Goal: Information Seeking & Learning: Learn about a topic

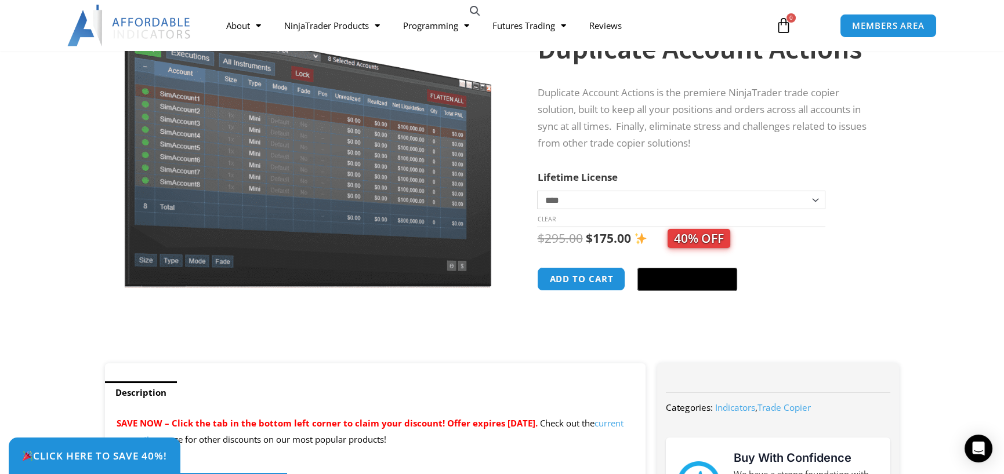
scroll to position [131, 0]
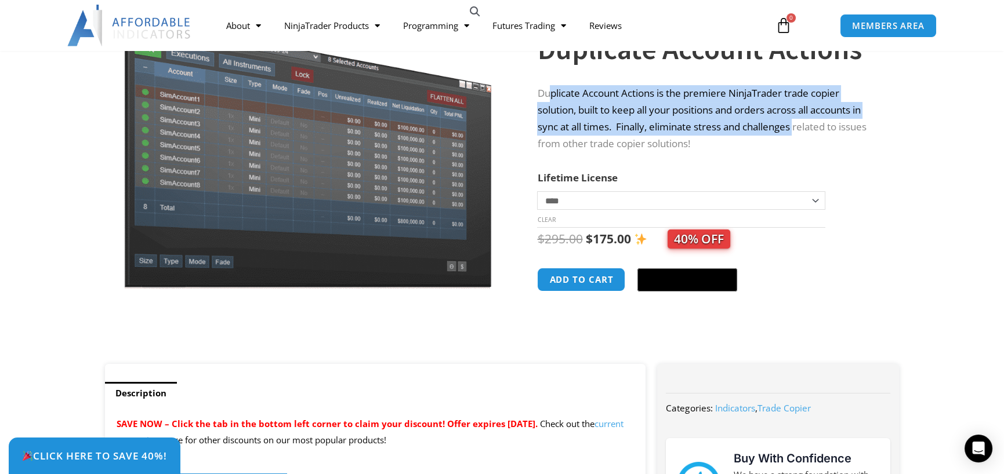
drag, startPoint x: 772, startPoint y: 121, endPoint x: 798, endPoint y: 126, distance: 26.6
click at [798, 126] on p "Duplicate Account Actions is the premiere NinjaTrader trade copier solution, bu…" at bounding box center [706, 118] width 339 height 67
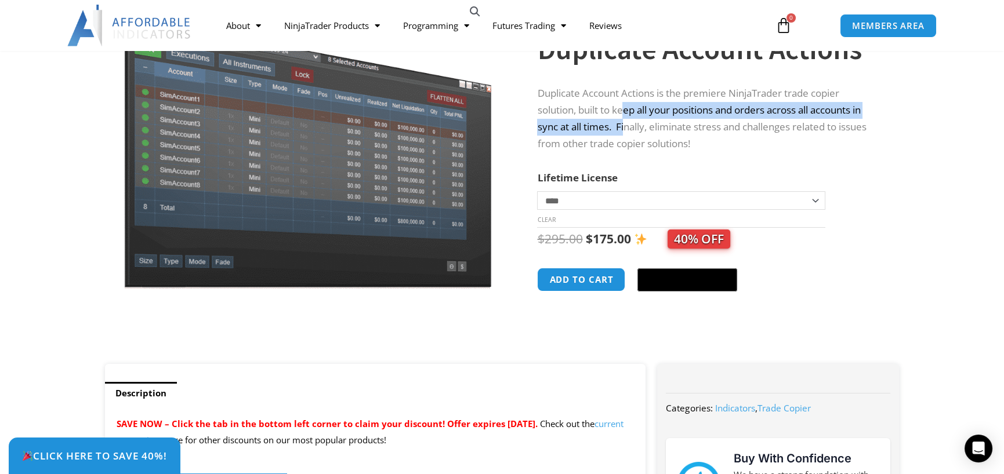
click at [625, 115] on p "Duplicate Account Actions is the premiere NinjaTrader trade copier solution, bu…" at bounding box center [706, 118] width 339 height 67
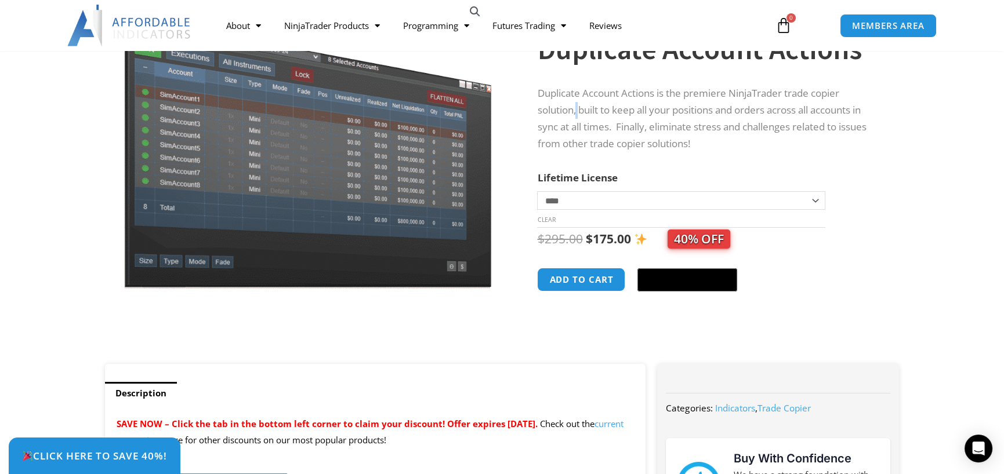
click at [578, 105] on p "Duplicate Account Actions is the premiere NinjaTrader trade copier solution, bu…" at bounding box center [706, 118] width 339 height 67
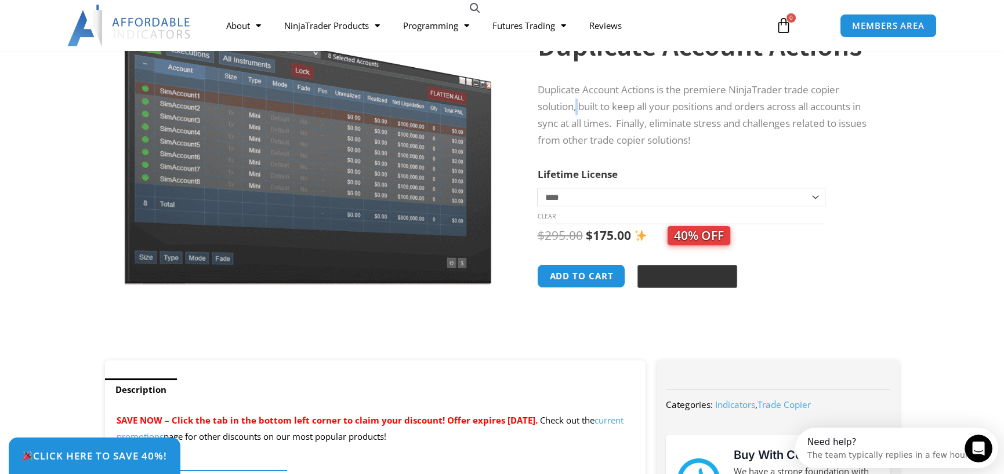
scroll to position [135, 0]
click at [810, 188] on select "**********" at bounding box center [681, 196] width 288 height 19
click at [604, 165] on th "Lifetime License" at bounding box center [681, 173] width 288 height 17
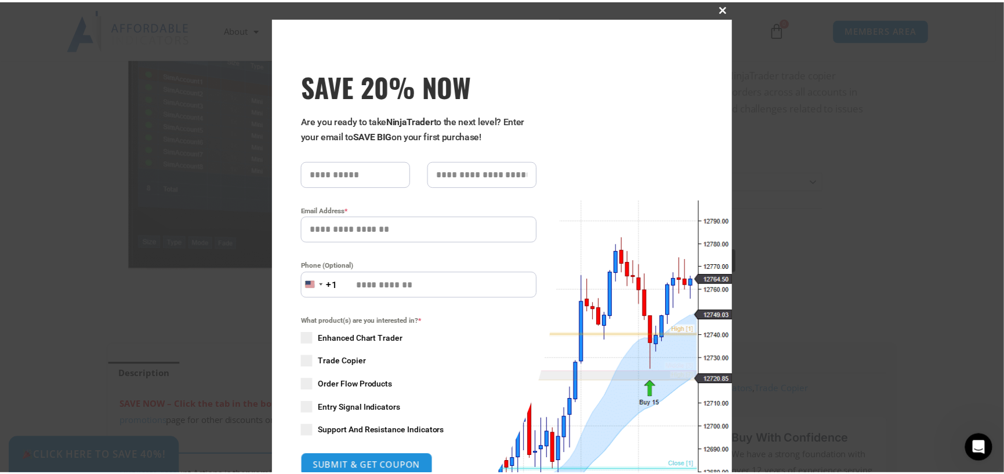
scroll to position [0, 0]
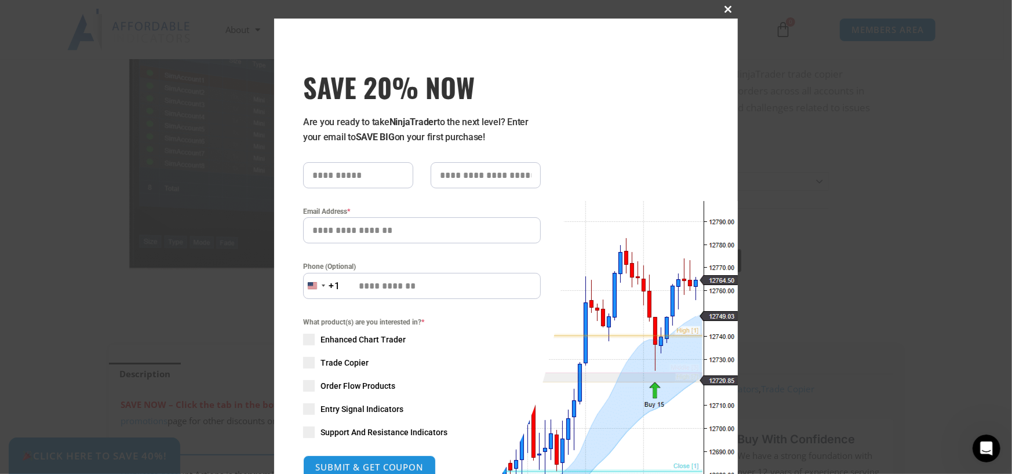
click at [720, 3] on button "Close this module" at bounding box center [729, 9] width 19 height 19
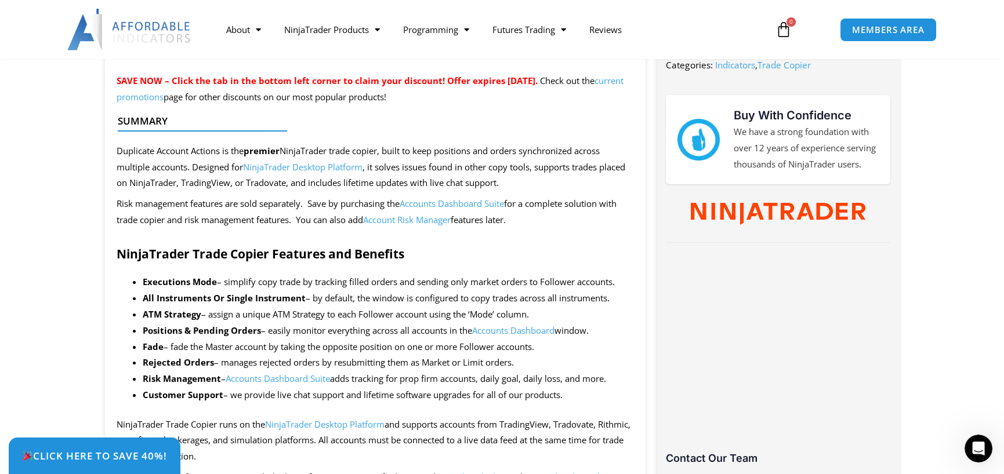
scroll to position [474, 0]
drag, startPoint x: 108, startPoint y: 146, endPoint x: 228, endPoint y: 143, distance: 120.6
click at [452, 155] on span "Duplicate Account Actions is the premier NinjaTrader trade copier, built to kee…" at bounding box center [371, 168] width 509 height 44
drag, startPoint x: 405, startPoint y: 150, endPoint x: 584, endPoint y: 155, distance: 179.8
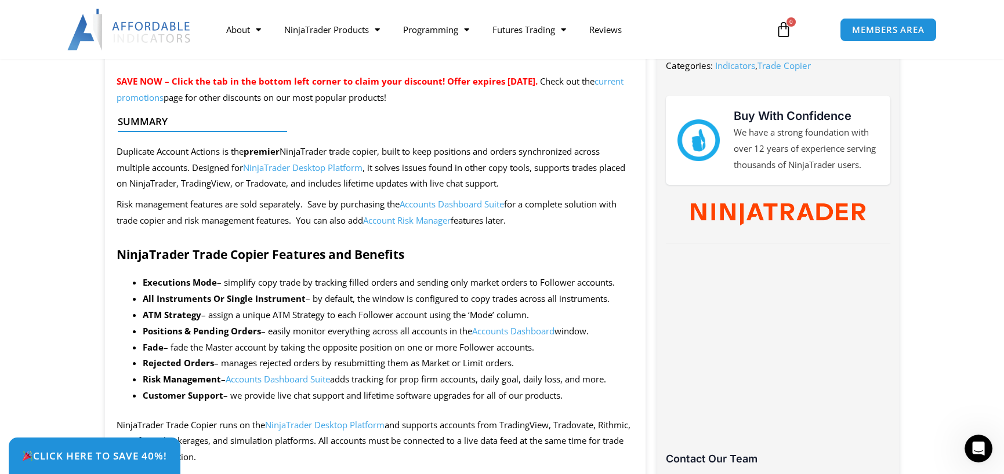
click at [584, 155] on div at bounding box center [371, 141] width 506 height 27
drag, startPoint x: 110, startPoint y: 169, endPoint x: 233, endPoint y: 172, distance: 122.9
click at [233, 172] on span "Duplicate Account Actions is the premier NinjaTrader trade copier, built to kee…" at bounding box center [371, 167] width 509 height 44
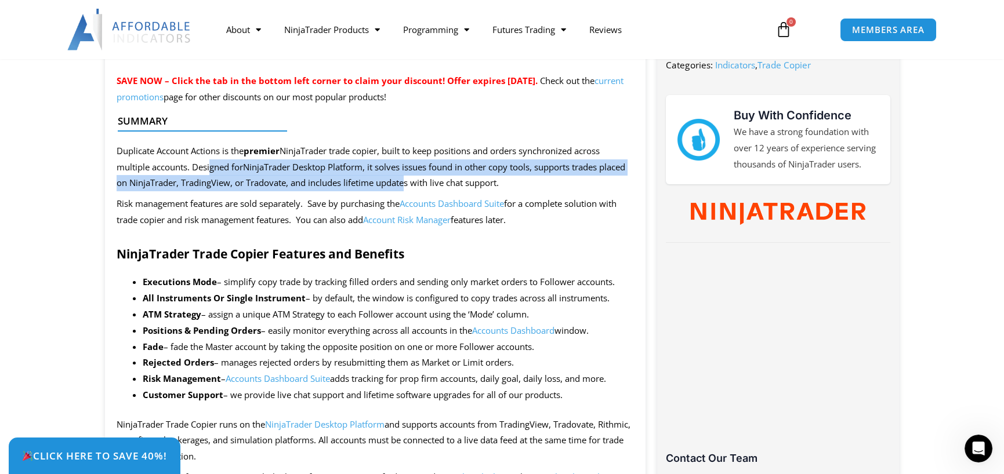
drag, startPoint x: 208, startPoint y: 173, endPoint x: 406, endPoint y: 181, distance: 199.0
click at [406, 181] on p "Duplicate Account Actions is the premier NinjaTrader trade copier, built to kee…" at bounding box center [376, 167] width 518 height 49
click at [406, 181] on span "Duplicate Account Actions is the premier NinjaTrader trade copier, built to kee…" at bounding box center [371, 167] width 509 height 44
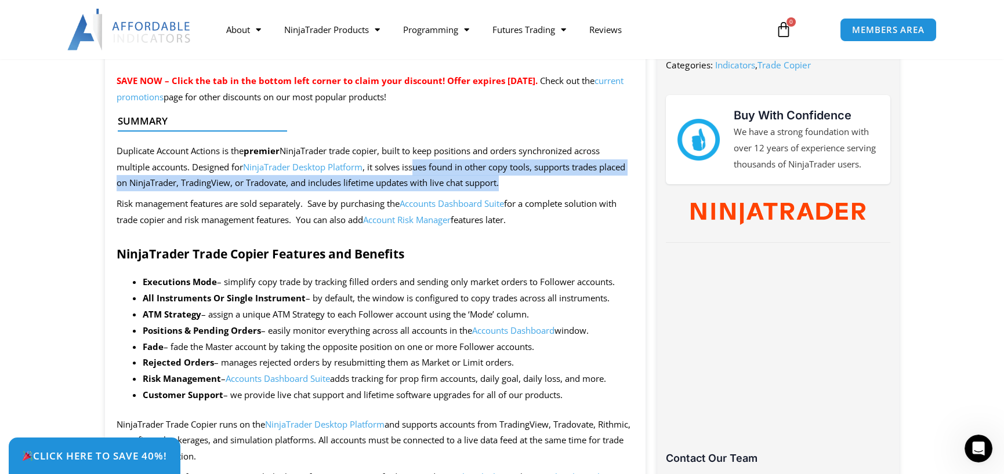
scroll to position [475, 0]
drag, startPoint x: 416, startPoint y: 165, endPoint x: 509, endPoint y: 181, distance: 93.6
click at [509, 181] on p "Duplicate Account Actions is the premier NinjaTrader trade copier, built to kee…" at bounding box center [376, 167] width 518 height 49
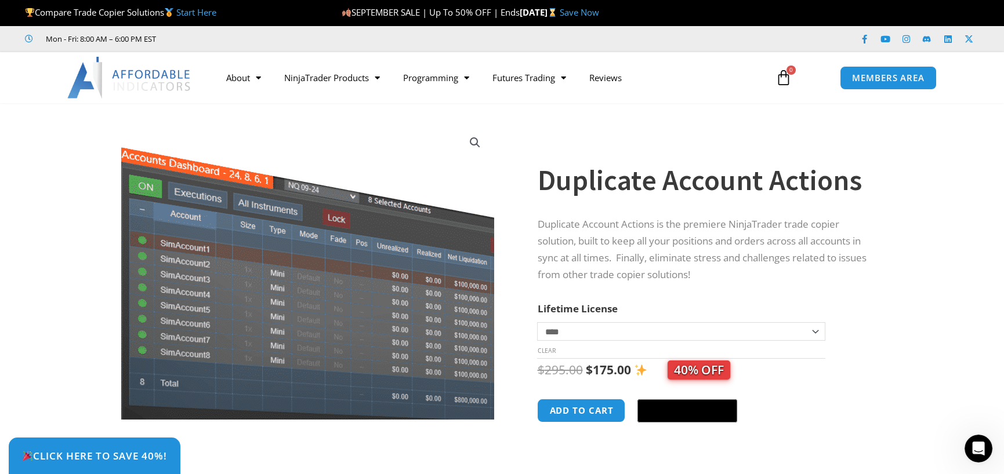
scroll to position [1, 0]
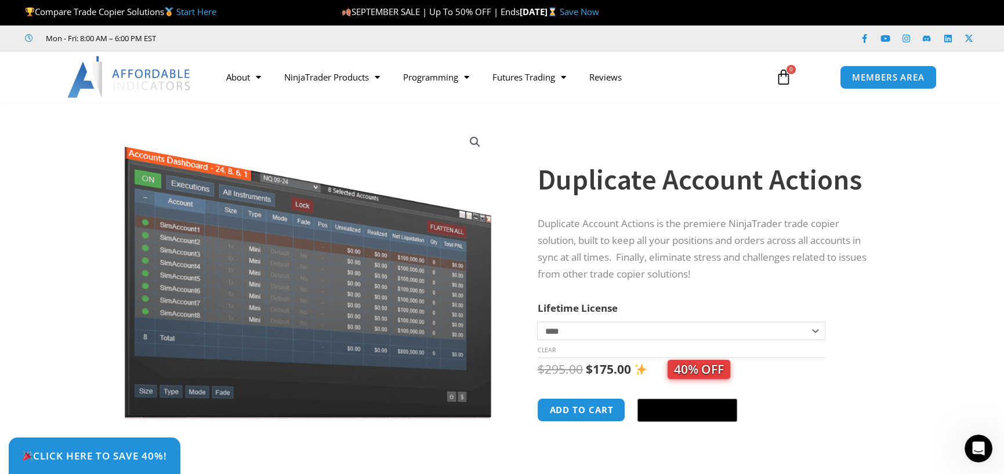
click at [815, 322] on select "**********" at bounding box center [681, 331] width 288 height 19
click at [789, 278] on p "Duplicate Account Actions is the premiere NinjaTrader trade copier solution, bu…" at bounding box center [706, 249] width 339 height 67
drag, startPoint x: 594, startPoint y: 371, endPoint x: 627, endPoint y: 377, distance: 33.8
click at [627, 377] on bdi "$ 175.00" at bounding box center [607, 369] width 45 height 16
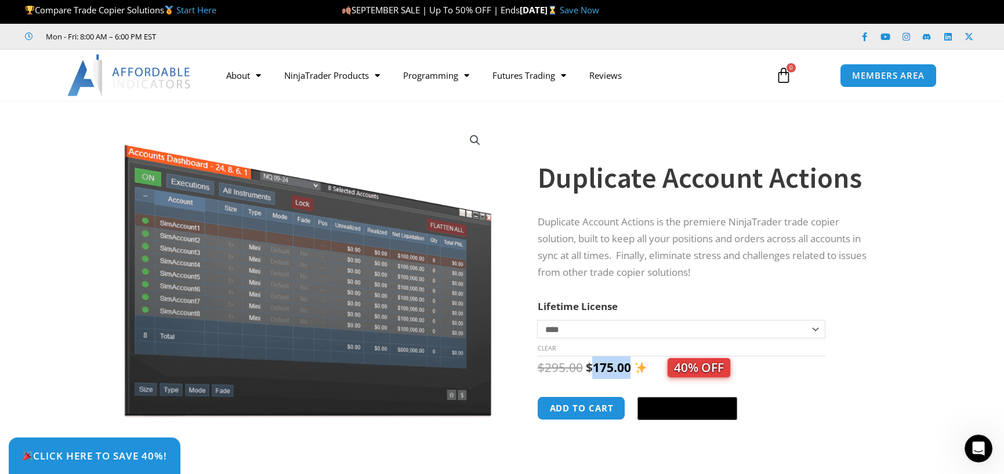
scroll to position [0, 0]
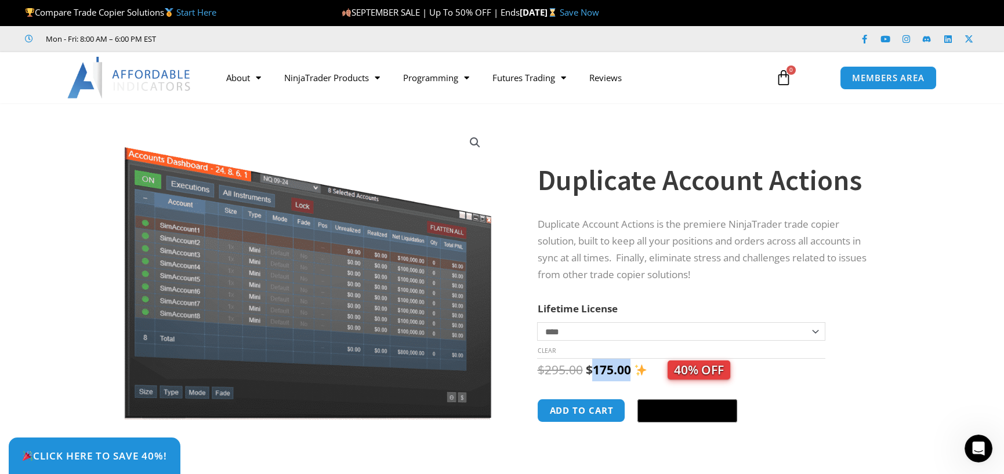
click at [782, 330] on select "**********" at bounding box center [681, 331] width 288 height 19
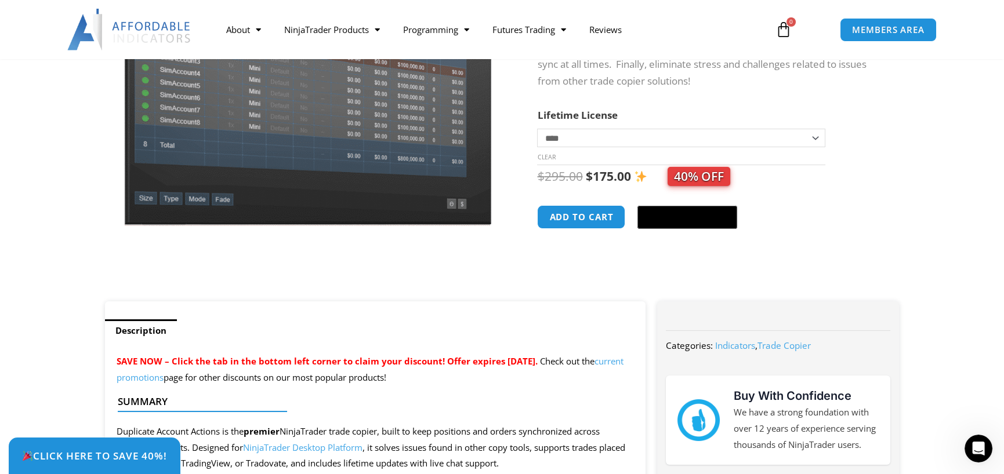
click at [948, 262] on section "**********" at bounding box center [502, 111] width 1004 height 380
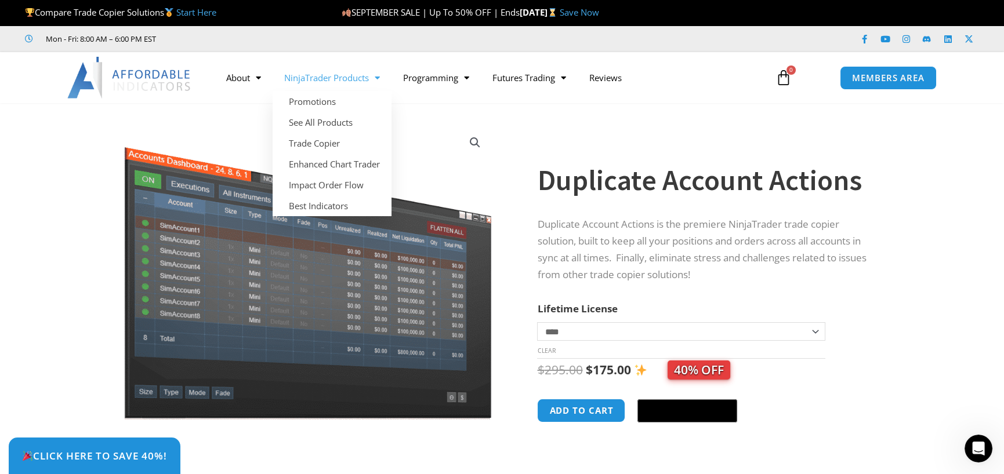
click at [889, 259] on div "**********" at bounding box center [721, 305] width 368 height 380
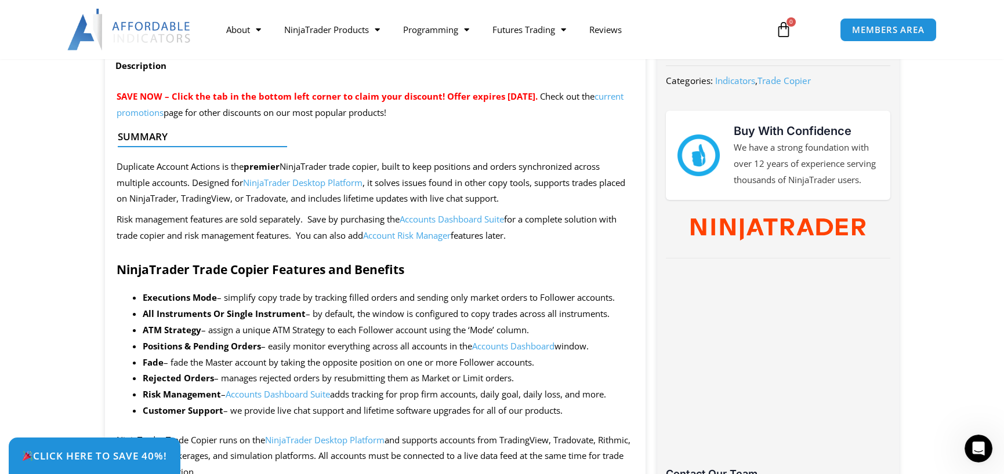
scroll to position [459, 0]
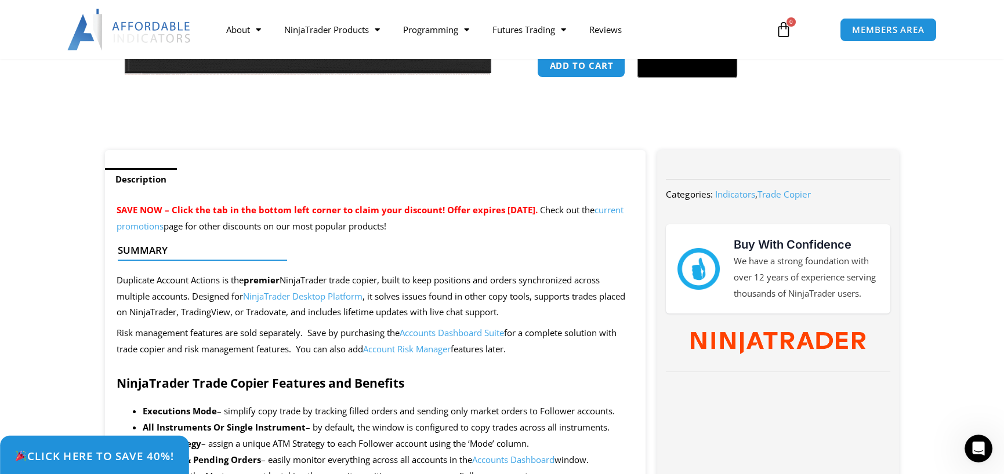
click at [106, 440] on link "Click Here to save 40%!" at bounding box center [94, 456] width 189 height 41
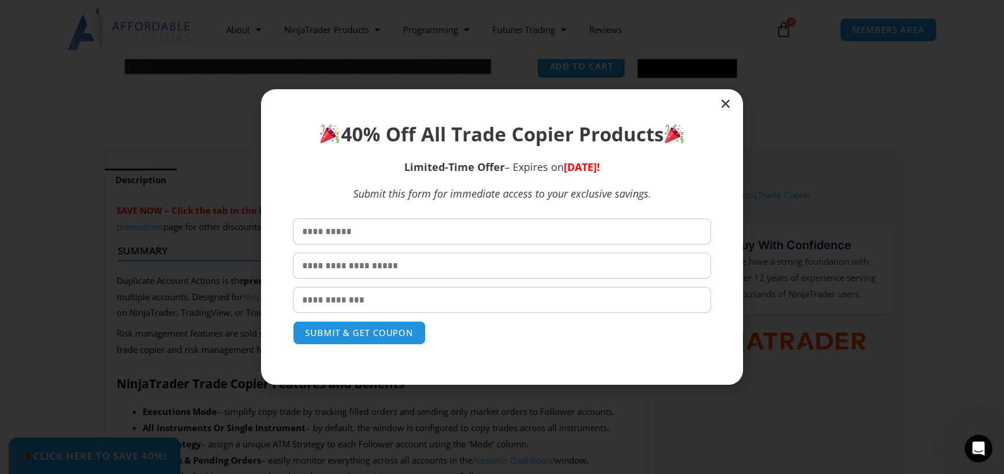
scroll to position [344, 0]
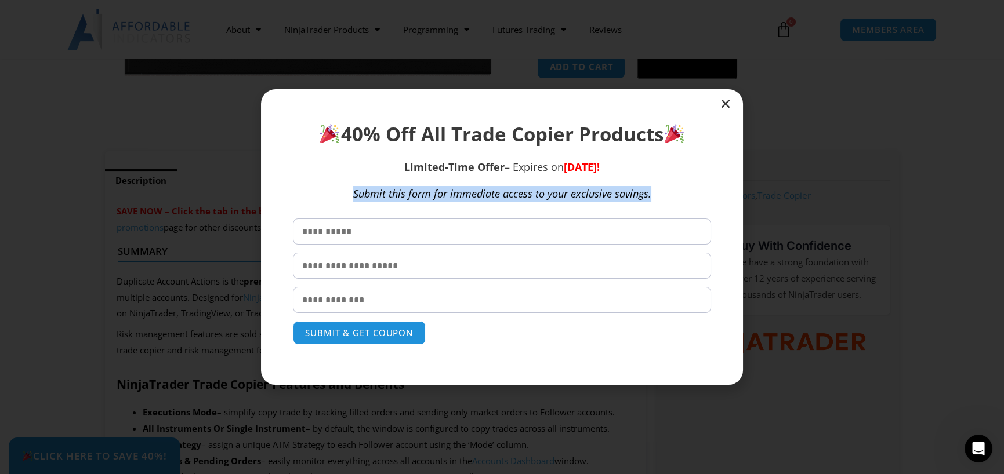
drag, startPoint x: 318, startPoint y: 190, endPoint x: 652, endPoint y: 190, distance: 334.0
click at [652, 190] on p "Submit this form for immediate access to your exclusive savings." at bounding box center [502, 194] width 418 height 16
click at [493, 190] on em "Submit this form for immediate access to your exclusive savings." at bounding box center [502, 194] width 298 height 14
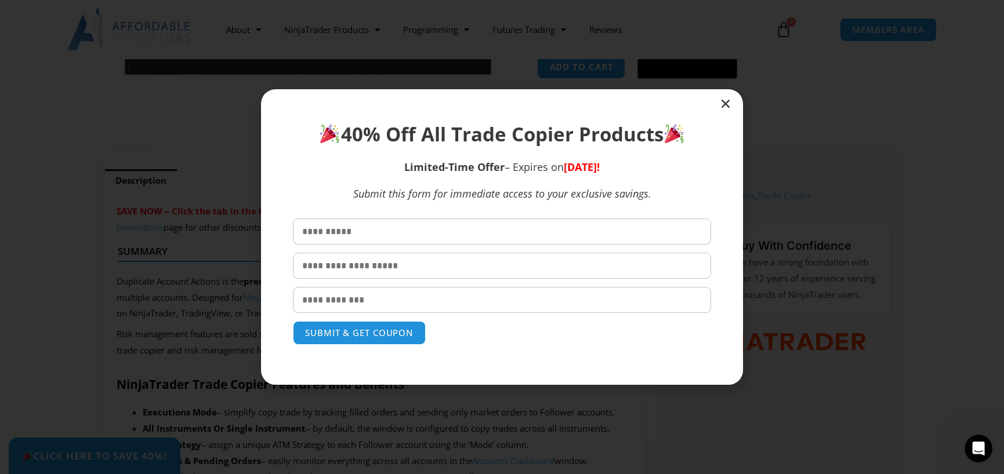
scroll to position [344, 0]
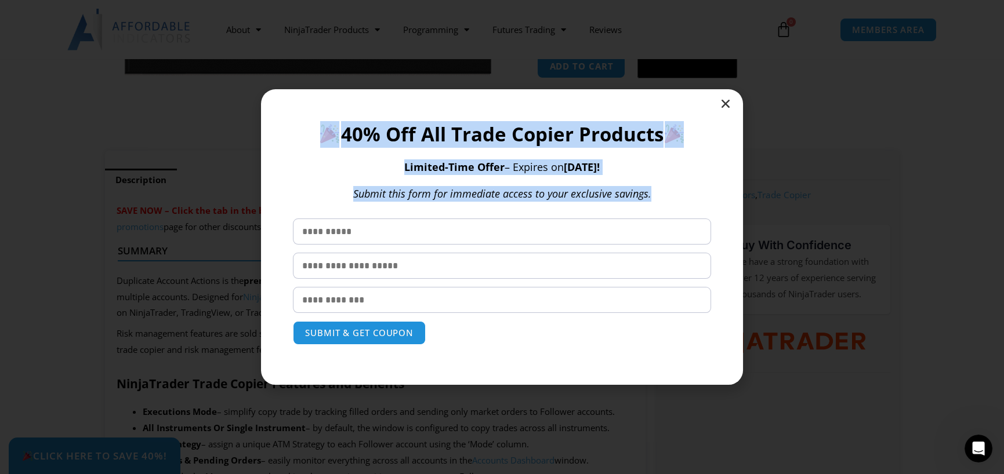
drag, startPoint x: 654, startPoint y: 188, endPoint x: 275, endPoint y: 202, distance: 379.5
click at [275, 202] on section "40% Off All Trade Copier Products Limited-Time Offer – Expires on Sunday, Septe…" at bounding box center [502, 237] width 482 height 296
click at [306, 159] on p "Limited-Time Offer – Expires on Sunday, September 28!" at bounding box center [502, 167] width 418 height 16
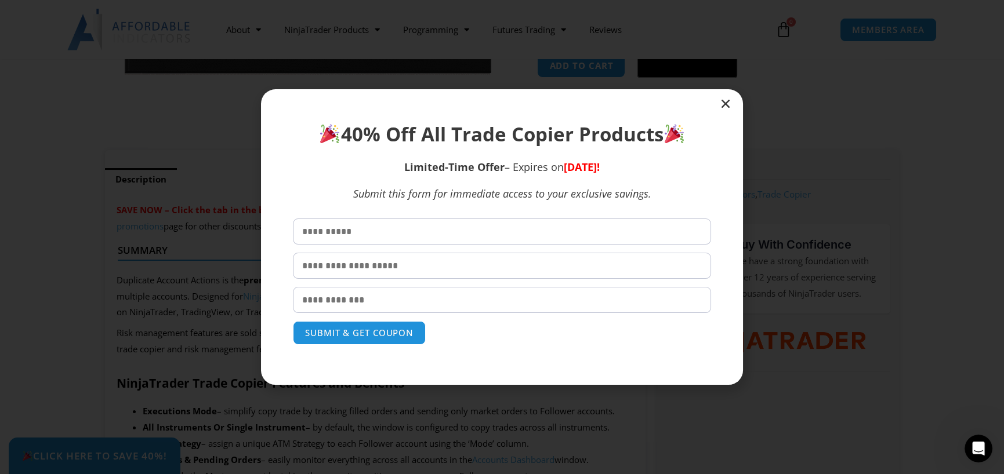
click at [725, 103] on icon "Close" at bounding box center [726, 104] width 12 height 12
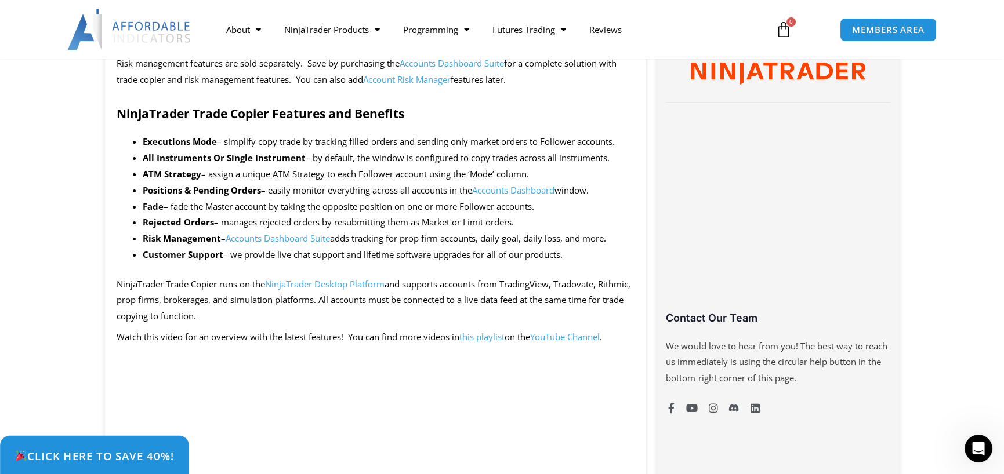
scroll to position [615, 0]
click at [95, 456] on span "Click Here to save 40%!" at bounding box center [93, 456] width 159 height 11
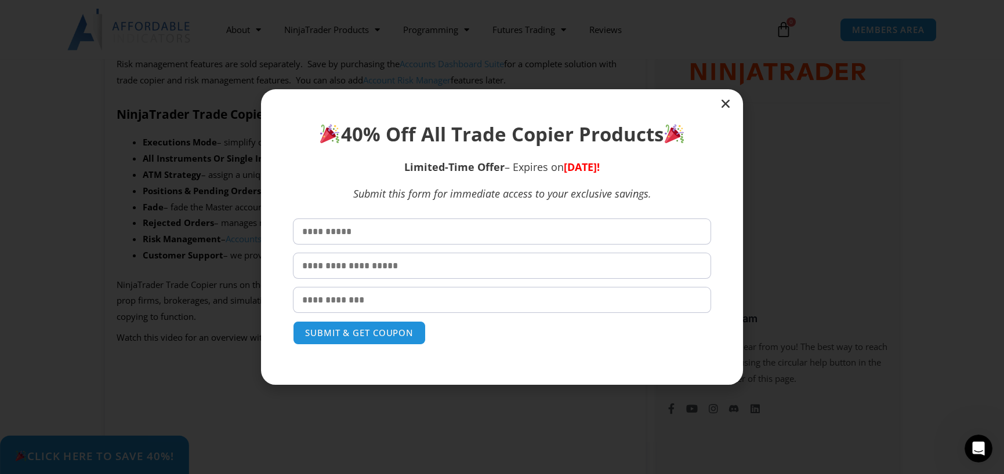
scroll to position [613, 0]
click at [730, 96] on div at bounding box center [502, 237] width 482 height 296
click at [723, 98] on icon "Close" at bounding box center [726, 104] width 12 height 12
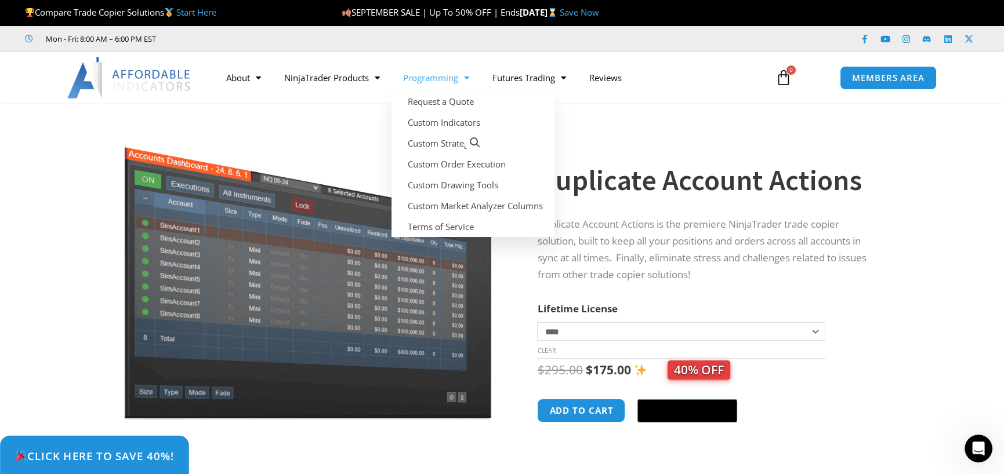
scroll to position [1, 0]
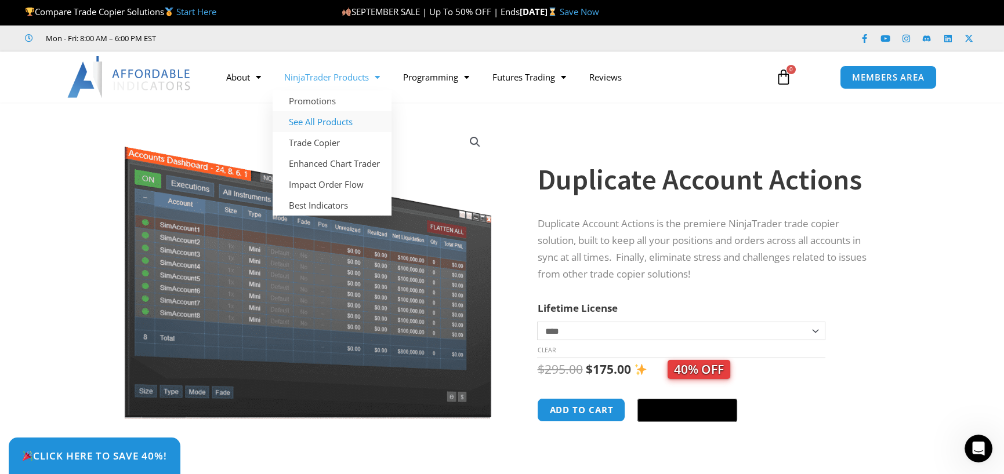
click at [355, 127] on link "See All Products" at bounding box center [332, 121] width 119 height 21
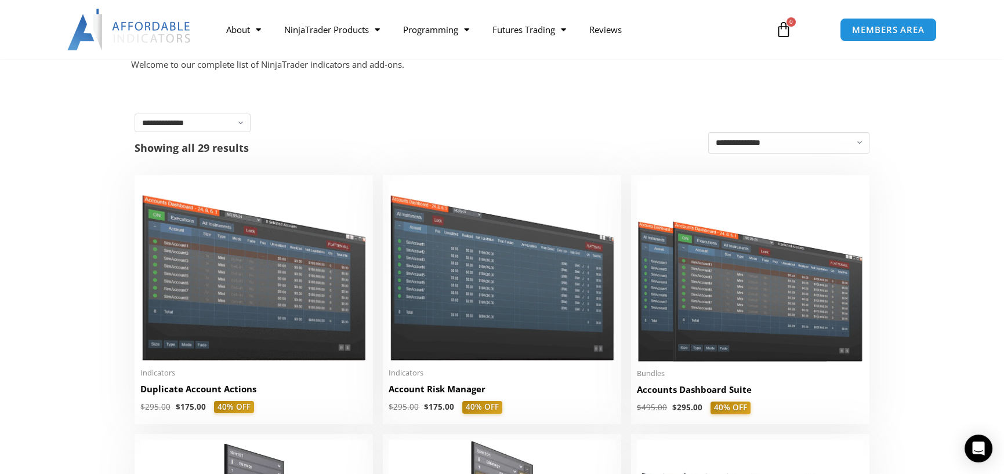
scroll to position [209, 0]
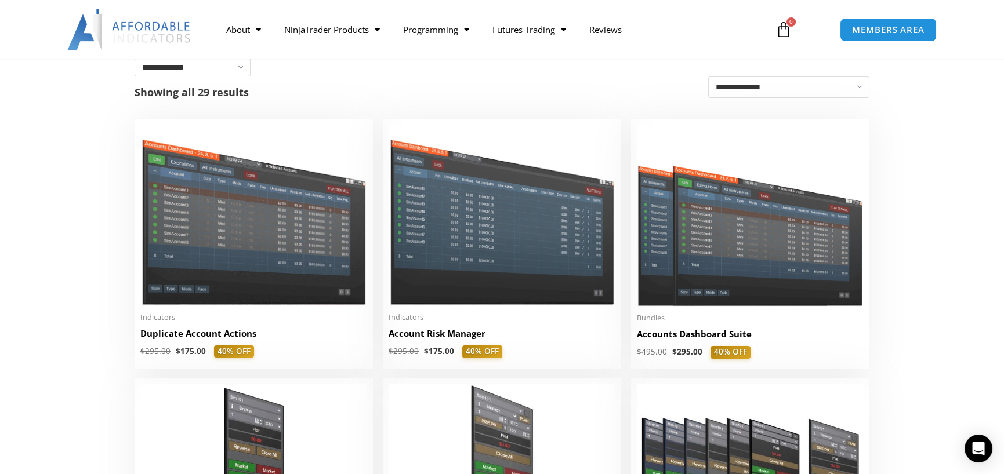
click at [175, 55] on div "About Contact Us Premium Support Team Partners NinjaTrader NinjaTrader FAQ Ninj…" at bounding box center [502, 29] width 928 height 59
click at [177, 76] on select "**********" at bounding box center [193, 67] width 116 height 19
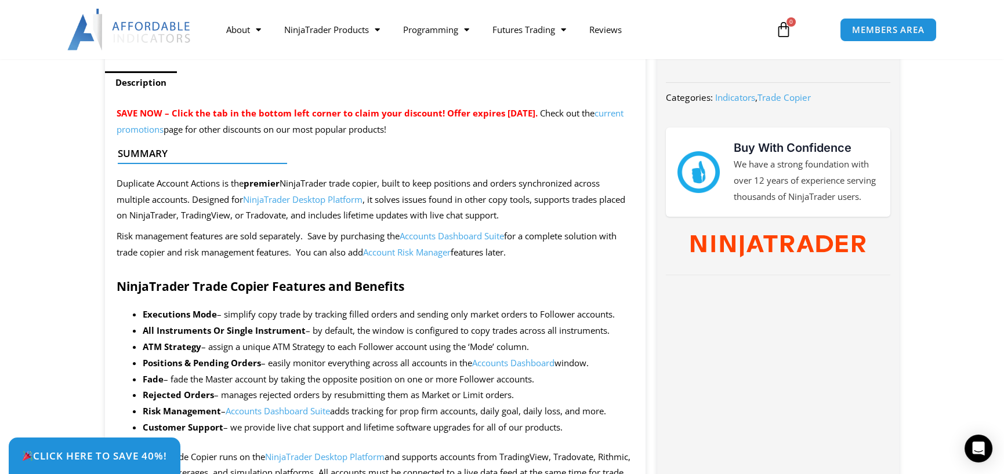
scroll to position [442, 0]
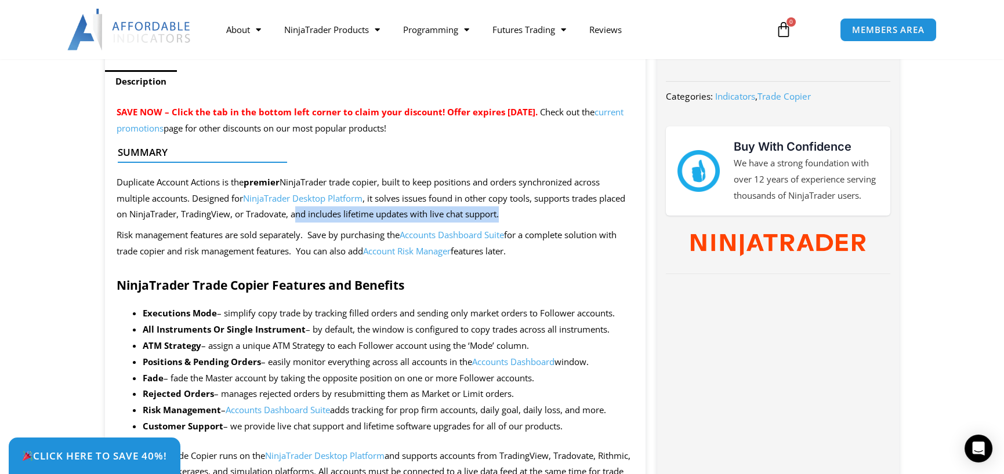
drag, startPoint x: 299, startPoint y: 212, endPoint x: 557, endPoint y: 221, distance: 258.2
click at [557, 221] on p "Duplicate Account Actions is the premier NinjaTrader trade copier, built to kee…" at bounding box center [376, 199] width 518 height 49
click at [164, 219] on span "Duplicate Account Actions is the premier NinjaTrader trade copier, built to kee…" at bounding box center [371, 198] width 509 height 44
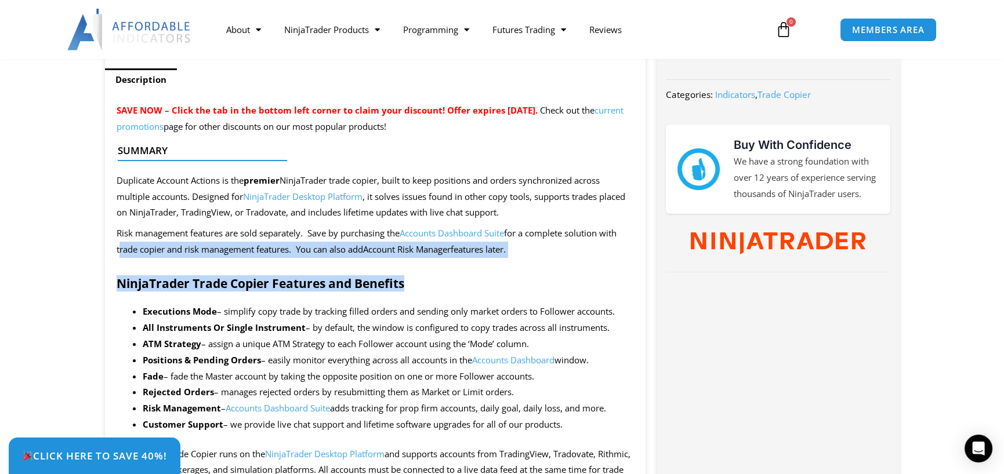
drag, startPoint x: 111, startPoint y: 245, endPoint x: 533, endPoint y: 276, distance: 422.7
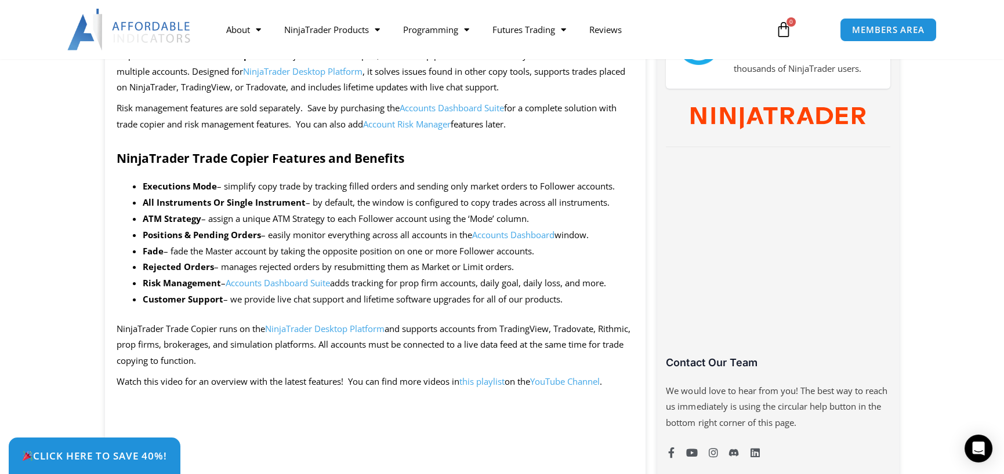
click at [266, 183] on li "Executions Mode – simplify copy trade by tracking filled orders and sending onl…" at bounding box center [389, 187] width 492 height 16
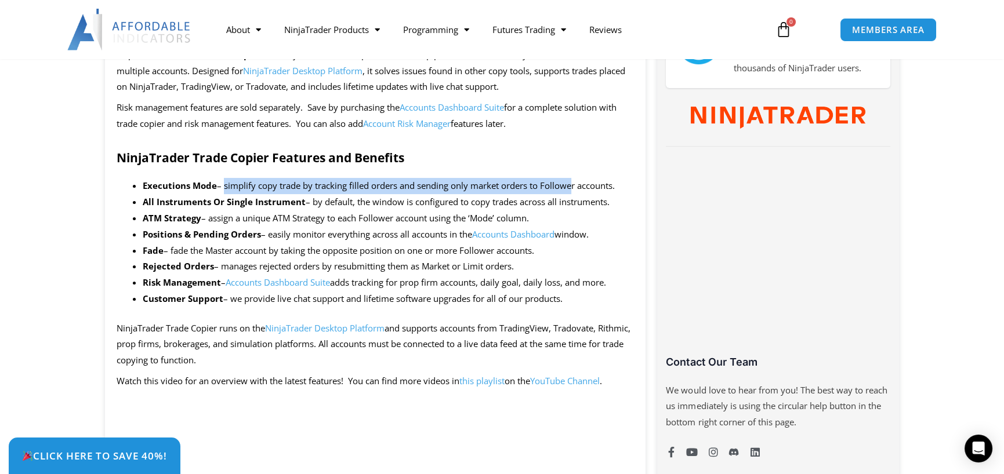
scroll to position [571, 0]
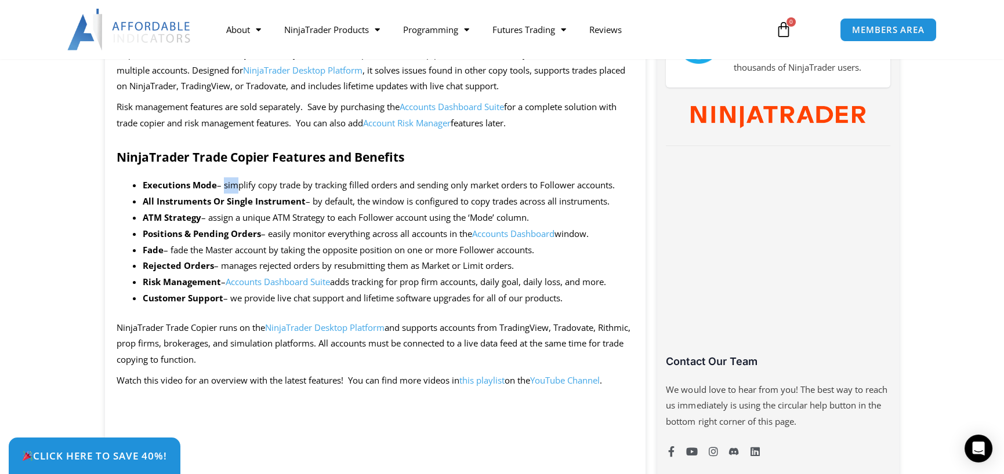
drag, startPoint x: 220, startPoint y: 188, endPoint x: 230, endPoint y: 186, distance: 10.1
click at [230, 186] on li "Executions Mode – simplify copy trade by tracking filled orders and sending onl…" at bounding box center [389, 185] width 492 height 16
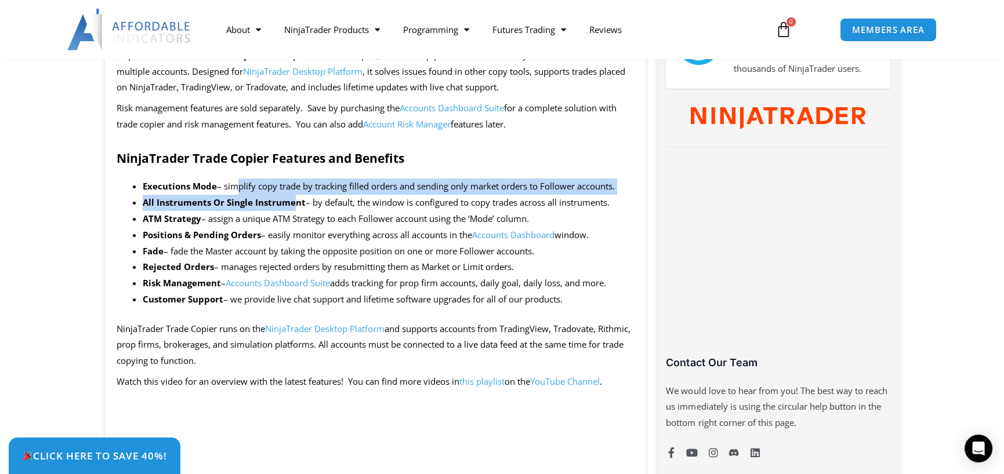
scroll to position [569, 0]
drag, startPoint x: 230, startPoint y: 190, endPoint x: 585, endPoint y: 181, distance: 355.0
click at [585, 181] on li "Executions Mode – simplify copy trade by tracking filled orders and sending onl…" at bounding box center [389, 186] width 492 height 16
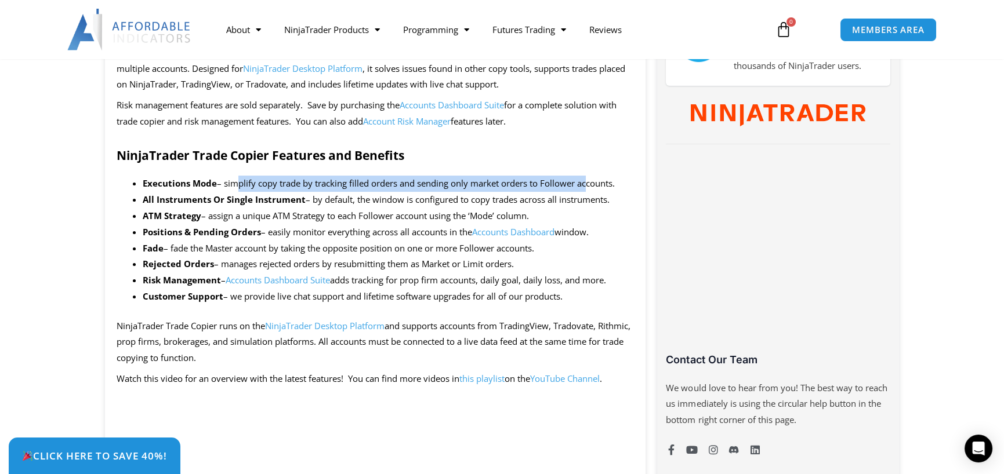
scroll to position [573, 0]
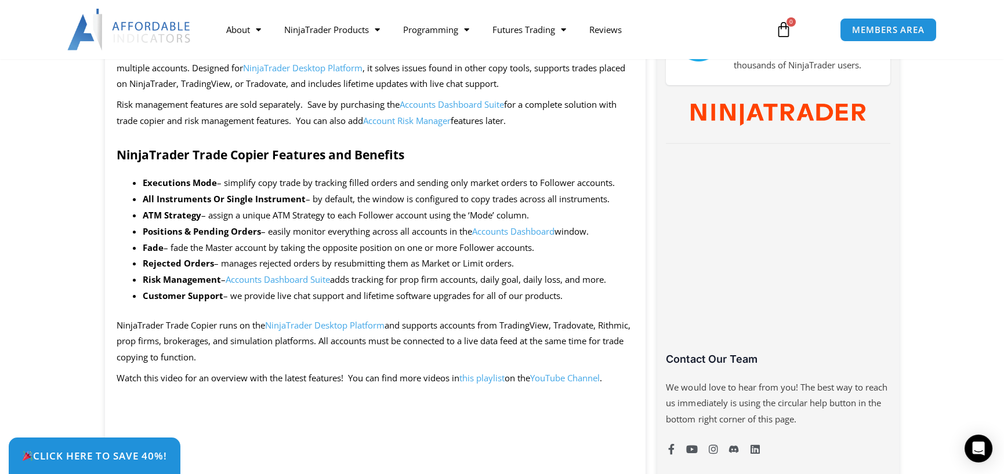
click at [315, 212] on li "ATM Strategy – assign a unique ATM Strategy to each Follower account using the …" at bounding box center [389, 216] width 492 height 16
drag, startPoint x: 322, startPoint y: 200, endPoint x: 547, endPoint y: 209, distance: 225.1
click at [547, 209] on ul "Executions Mode – simplify copy trade by tracking filled orders and sending onl…" at bounding box center [389, 239] width 492 height 129
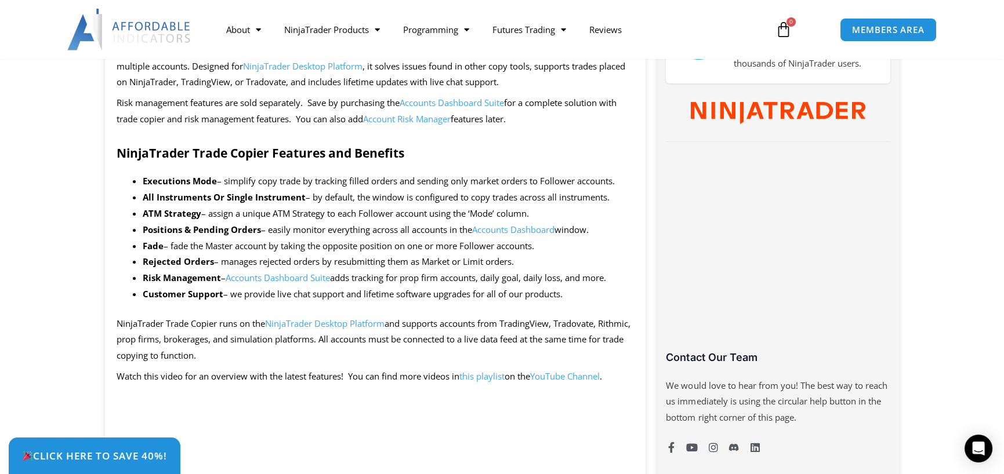
click at [448, 212] on li "ATM Strategy – assign a unique ATM Strategy to each Follower account using the …" at bounding box center [389, 214] width 492 height 16
drag, startPoint x: 194, startPoint y: 219, endPoint x: 398, endPoint y: 221, distance: 204.1
click at [398, 221] on ul "Executions Mode – simplify copy trade by tracking filled orders and sending onl…" at bounding box center [389, 237] width 492 height 129
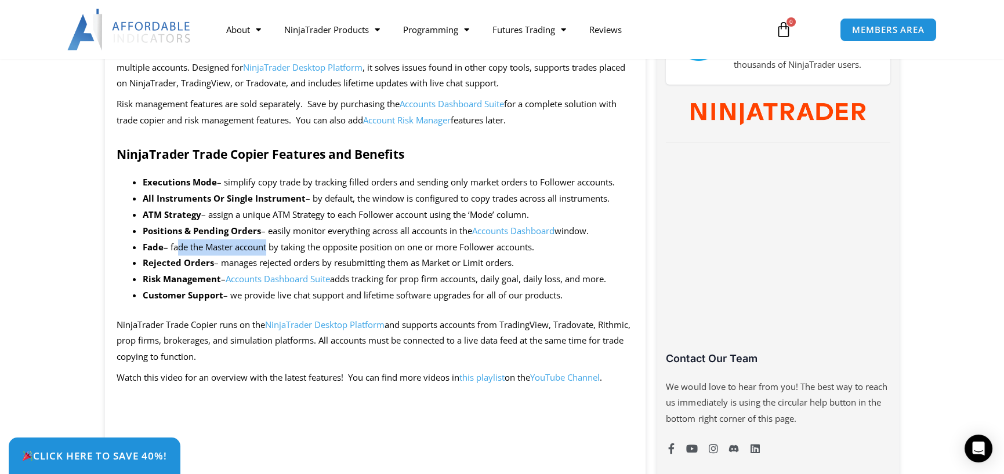
drag, startPoint x: 173, startPoint y: 247, endPoint x: 267, endPoint y: 243, distance: 94.0
click at [267, 243] on li "Fade – fade the Master account by taking the opposite position on one or more F…" at bounding box center [389, 247] width 492 height 16
click at [246, 243] on li "Fade – fade the Master account by taking the opposite position on one or more F…" at bounding box center [389, 247] width 492 height 16
drag, startPoint x: 213, startPoint y: 261, endPoint x: 303, endPoint y: 257, distance: 90.0
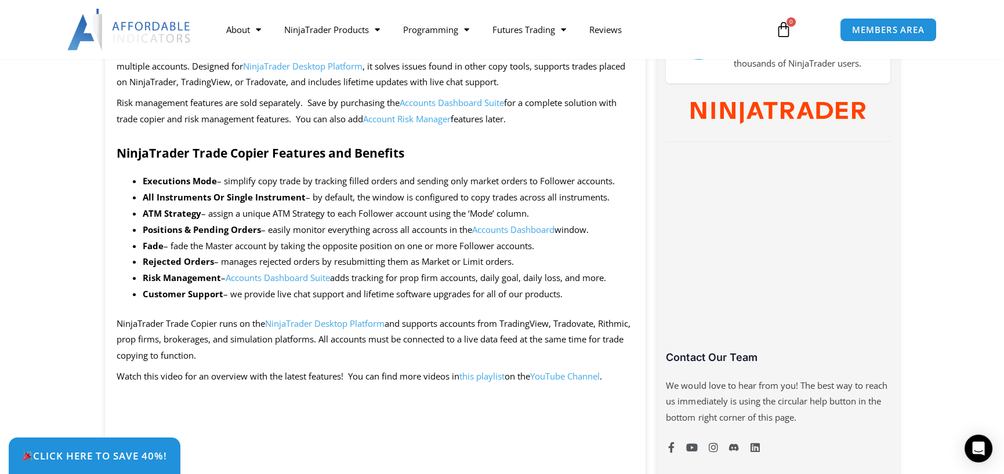
click at [303, 257] on li "Rejected Orders – manages rejected orders by resubmitting them as Market or Lim…" at bounding box center [389, 262] width 492 height 16
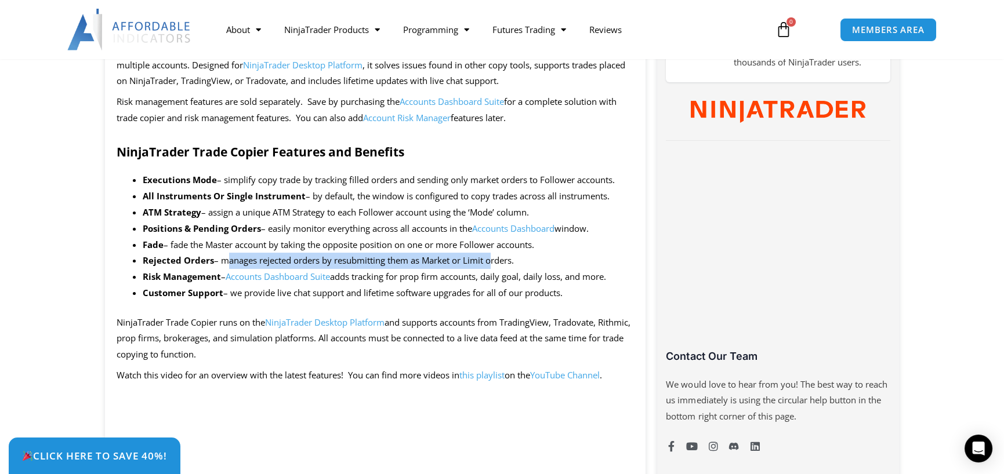
scroll to position [577, 0]
drag, startPoint x: 220, startPoint y: 259, endPoint x: 491, endPoint y: 259, distance: 270.2
click at [491, 259] on li "Rejected Orders – manages rejected orders by resubmitting them as Market or Lim…" at bounding box center [389, 260] width 492 height 16
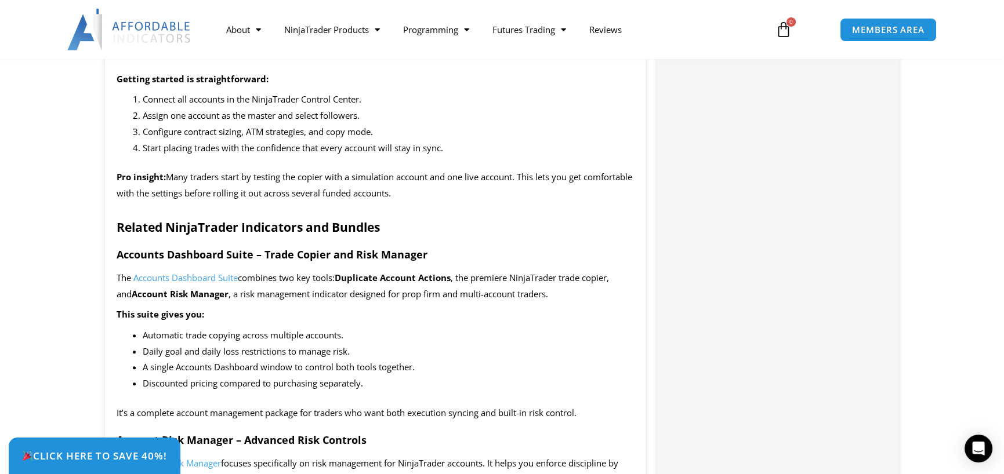
scroll to position [1362, 0]
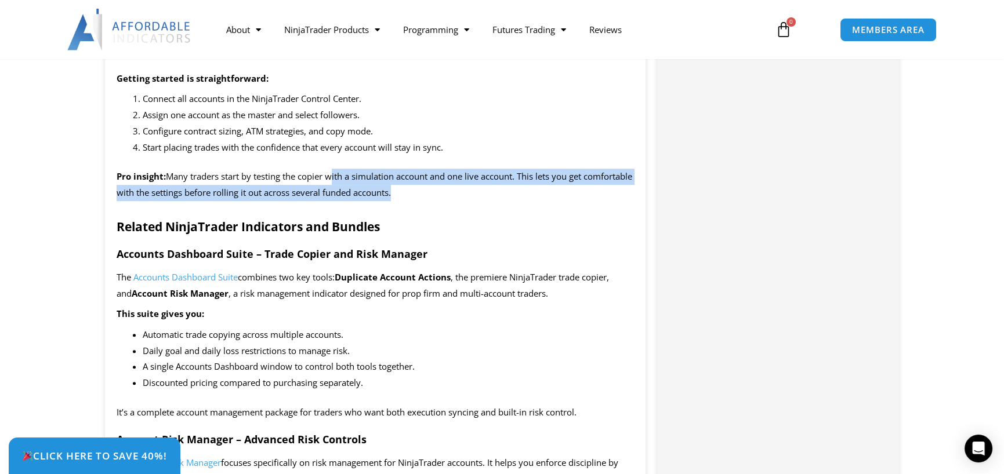
drag, startPoint x: 379, startPoint y: 180, endPoint x: 445, endPoint y: 188, distance: 67.1
click at [445, 188] on span "Many traders start by testing the copier with a simulation account and one live…" at bounding box center [374, 184] width 515 height 28
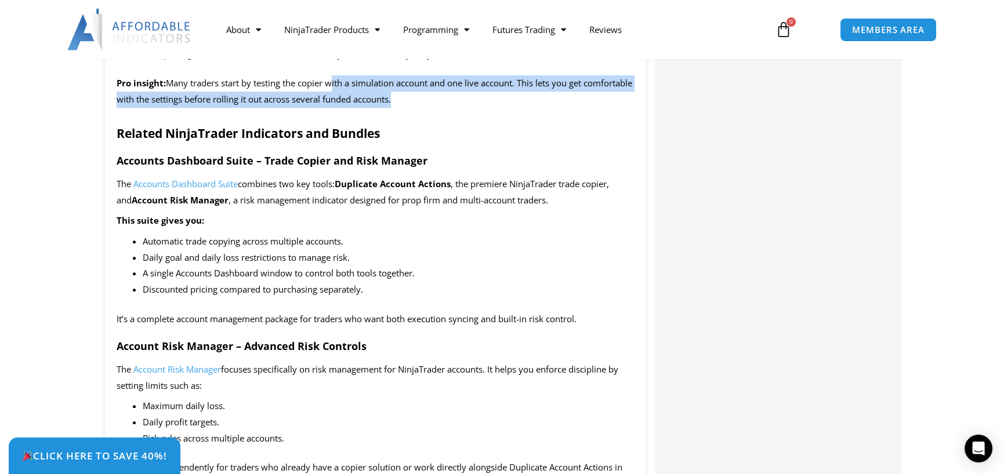
scroll to position [1455, 0]
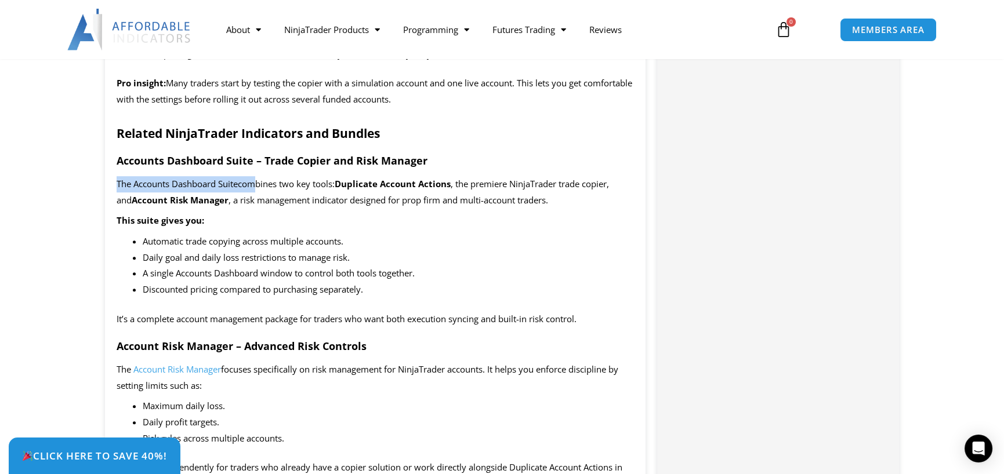
drag, startPoint x: 111, startPoint y: 185, endPoint x: 253, endPoint y: 173, distance: 143.1
click at [253, 173] on div "SAVE NOW – Click the tab in the bottom left corner to claim your discount! Offe…" at bounding box center [375, 459] width 541 height 2759
click at [319, 195] on span ", a risk management indicator designed for prop firm and multi-account traders." at bounding box center [387, 200] width 319 height 12
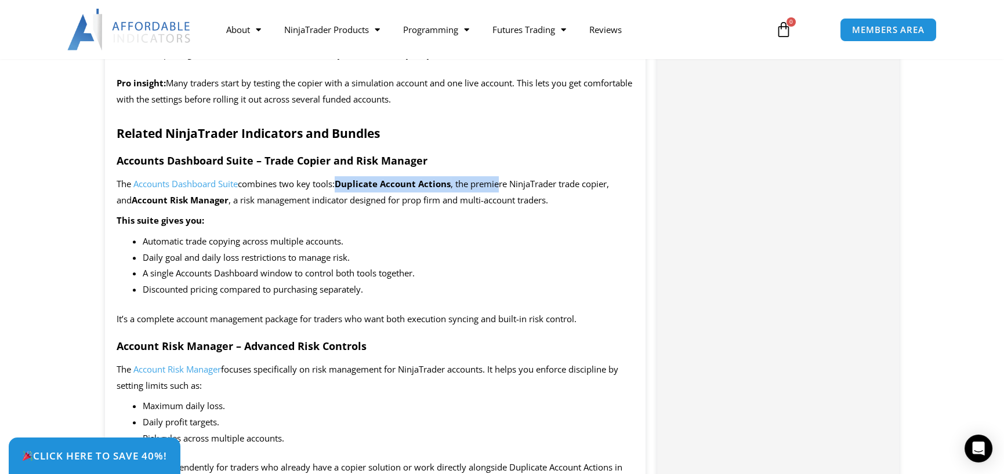
drag, startPoint x: 341, startPoint y: 180, endPoint x: 504, endPoint y: 183, distance: 163.5
click at [504, 183] on p "The Accounts Dashboard Suite combines two key tools: Duplicate Account Actions …" at bounding box center [376, 192] width 518 height 32
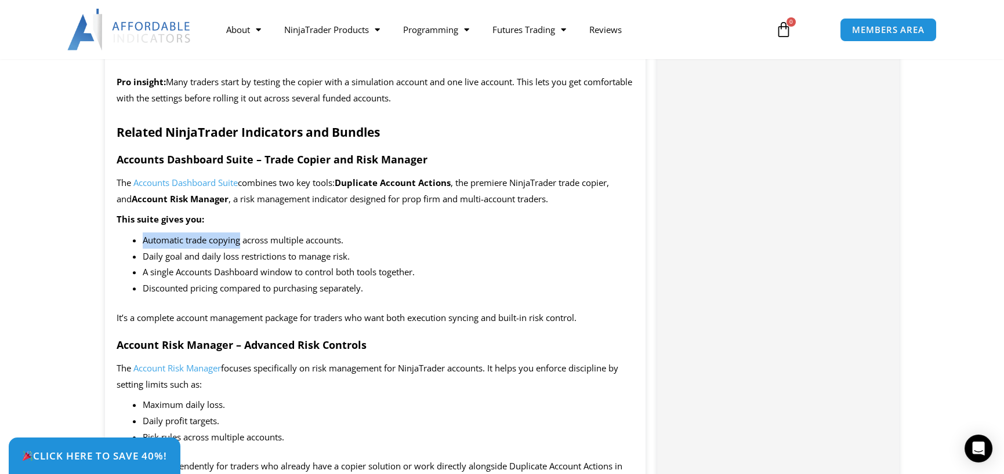
scroll to position [1457, 0]
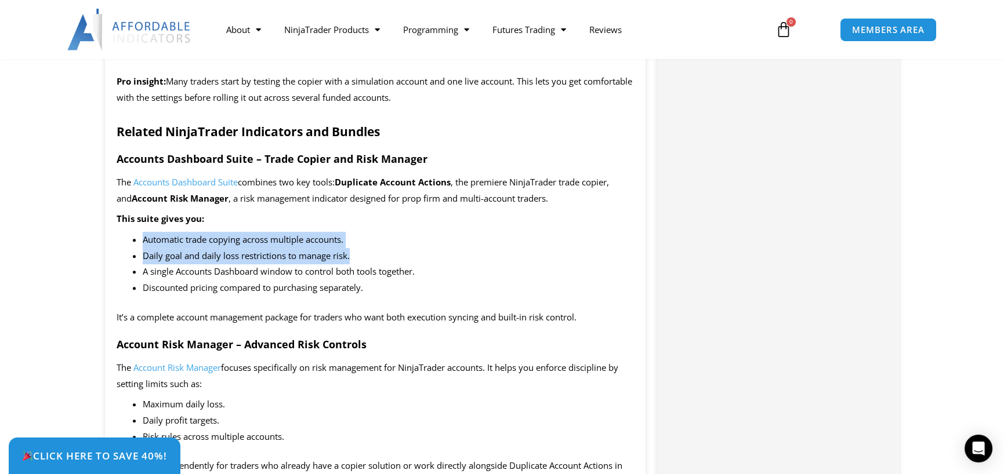
drag, startPoint x: 125, startPoint y: 245, endPoint x: 374, endPoint y: 254, distance: 248.9
click at [374, 254] on div "SAVE NOW – Click the tab in the bottom left corner to claim your discount! Offe…" at bounding box center [375, 458] width 541 height 2759
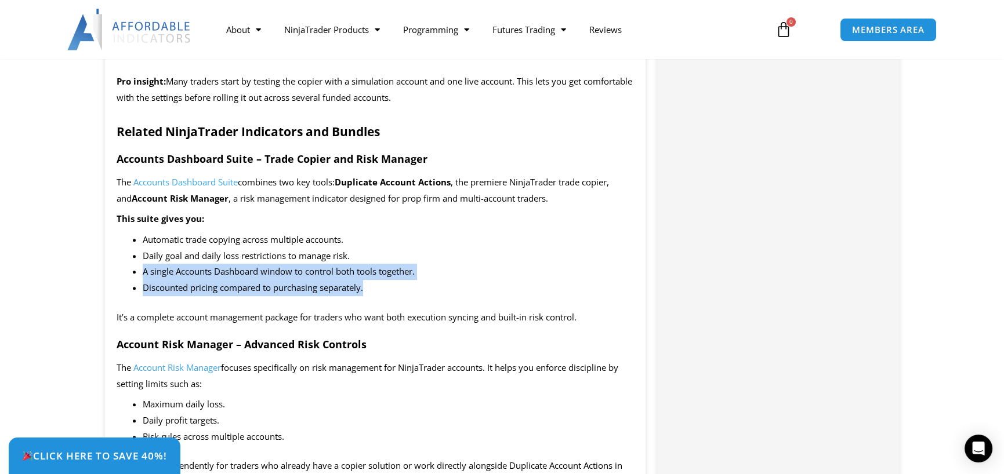
drag, startPoint x: 135, startPoint y: 271, endPoint x: 459, endPoint y: 280, distance: 324.8
click at [459, 280] on ul "Automatic trade copying across multiple accounts. Daily goal and daily loss res…" at bounding box center [389, 264] width 492 height 64
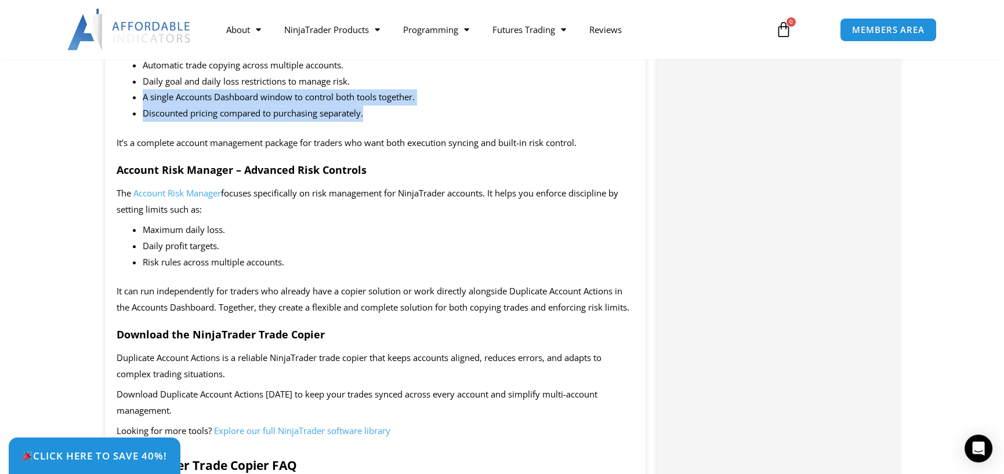
scroll to position [1632, 0]
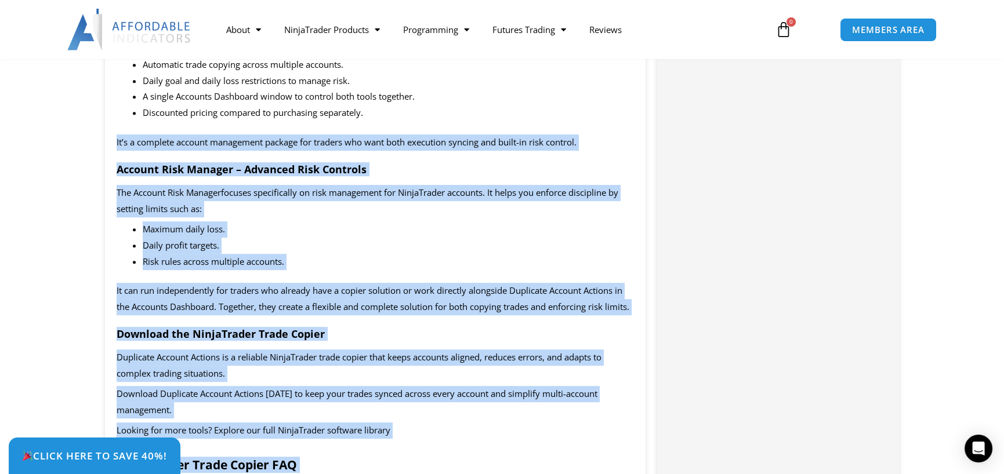
drag, startPoint x: 116, startPoint y: 143, endPoint x: 652, endPoint y: 117, distance: 536.4
click at [652, 121] on div "Description SAVE NOW – Click the tab in the bottom left corner to claim your di…" at bounding box center [502, 295] width 806 height 2864
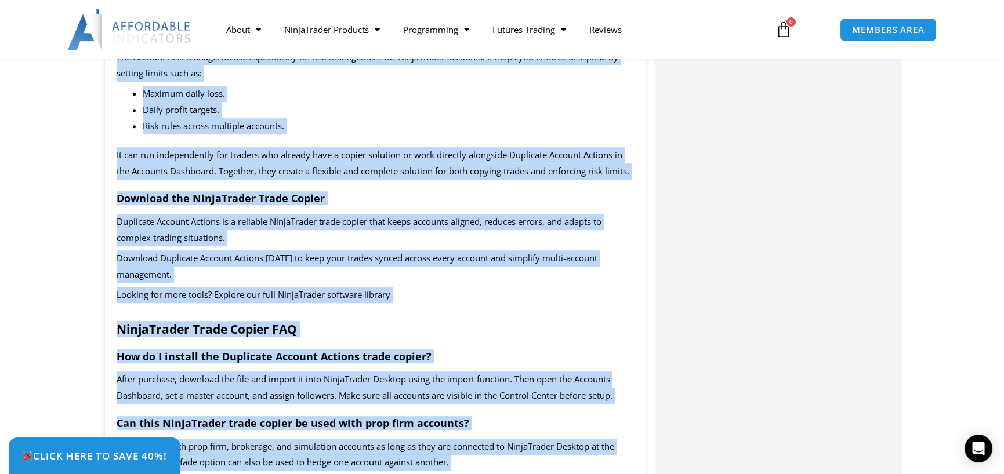
scroll to position [1768, 0]
click at [249, 282] on p "Download Duplicate Account Actions today to keep your trades synced across ever…" at bounding box center [376, 266] width 518 height 32
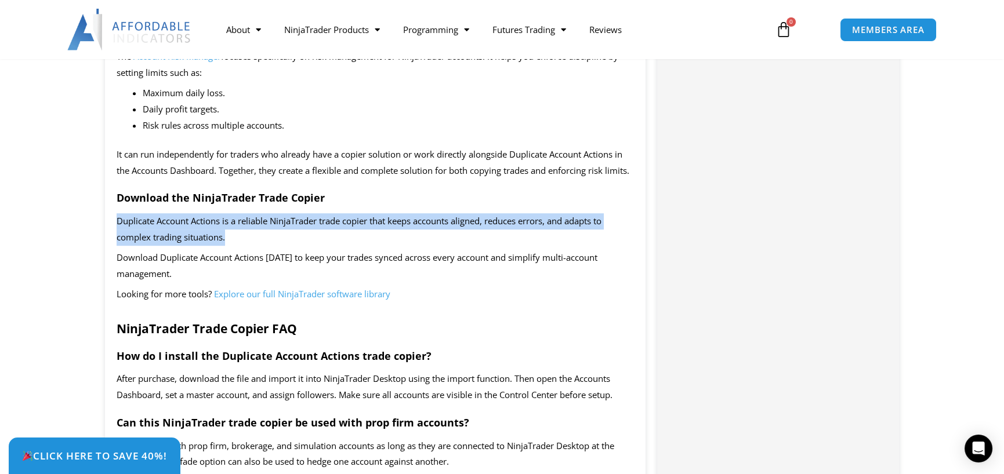
drag, startPoint x: 114, startPoint y: 243, endPoint x: 237, endPoint y: 255, distance: 123.5
click at [237, 255] on div "SAVE NOW – Click the tab in the bottom left corner to claim your discount! Offe…" at bounding box center [375, 146] width 541 height 2759
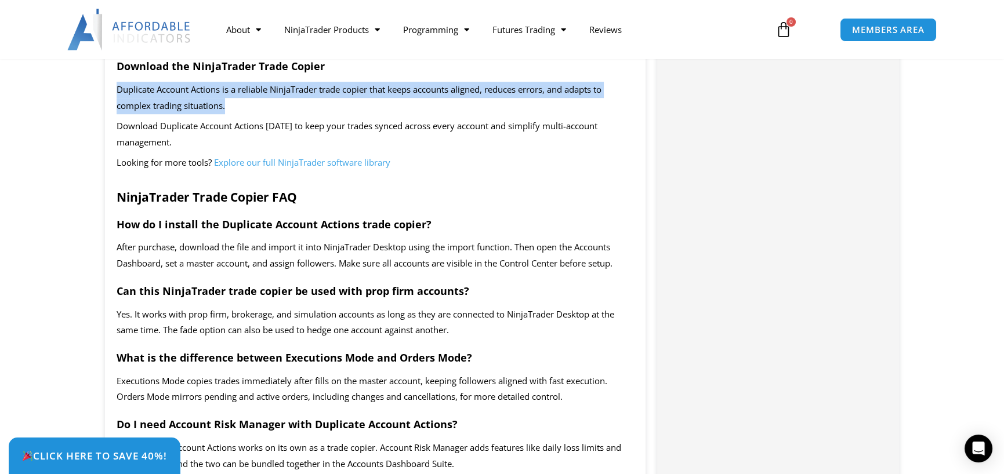
scroll to position [1896, 0]
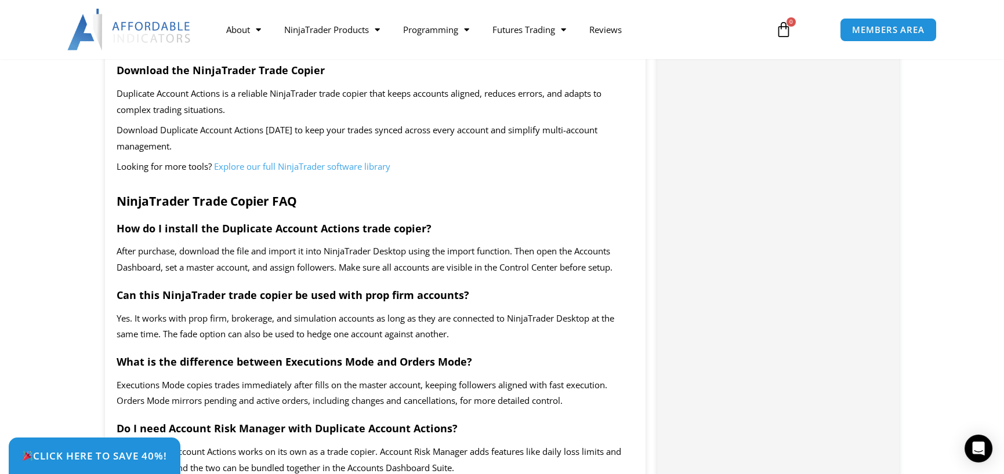
click at [137, 228] on div "SAVE NOW – Click the tab in the bottom left corner to claim your discount! Offe…" at bounding box center [375, 19] width 541 height 2759
drag, startPoint x: 125, startPoint y: 214, endPoint x: 504, endPoint y: 205, distance: 379.3
click at [504, 205] on div "SAVE NOW – Click the tab in the bottom left corner to claim your discount! Offe…" at bounding box center [375, 19] width 541 height 2759
click at [289, 261] on span "After purchase, download the file and import it into NinjaTrader Desktop using …" at bounding box center [365, 259] width 496 height 28
drag, startPoint x: 113, startPoint y: 248, endPoint x: 379, endPoint y: 249, distance: 265.6
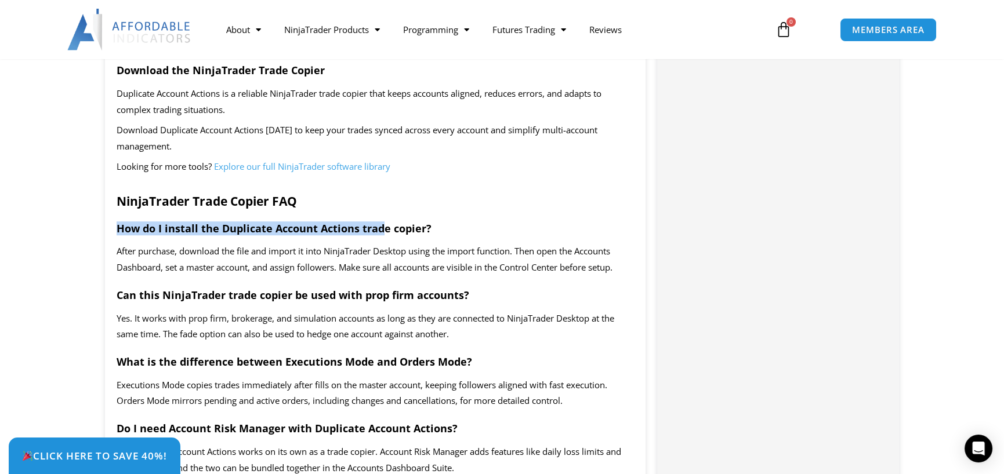
click at [379, 249] on div "SAVE NOW – Click the tab in the bottom left corner to claim your discount! Offe…" at bounding box center [375, 19] width 541 height 2759
click at [294, 275] on p "After purchase, download the file and import it into NinjaTrader Desktop using …" at bounding box center [376, 260] width 518 height 32
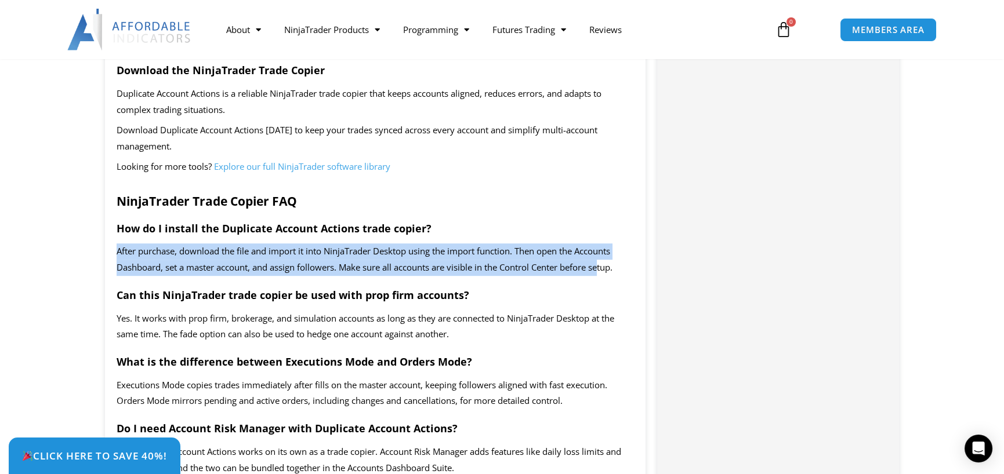
drag, startPoint x: 94, startPoint y: 266, endPoint x: 619, endPoint y: 278, distance: 524.9
click at [614, 278] on section "Description SAVE NOW – Click the tab in the bottom left corner to claim your di…" at bounding box center [502, 52] width 1004 height 2907
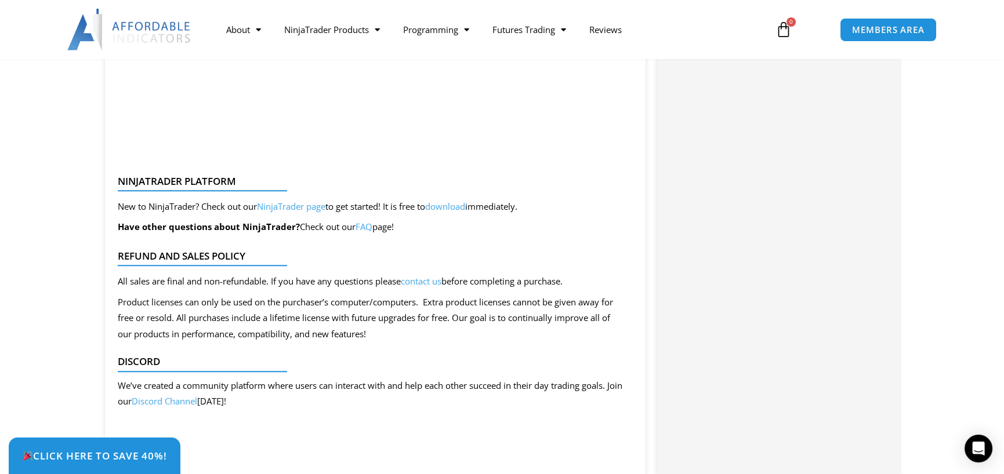
scroll to position [2882, 0]
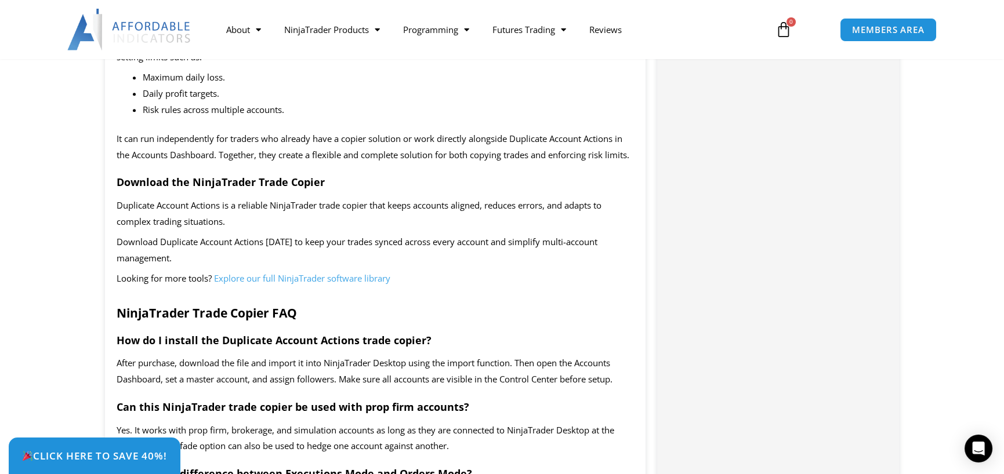
drag, startPoint x: 403, startPoint y: 349, endPoint x: 445, endPoint y: 344, distance: 42.6
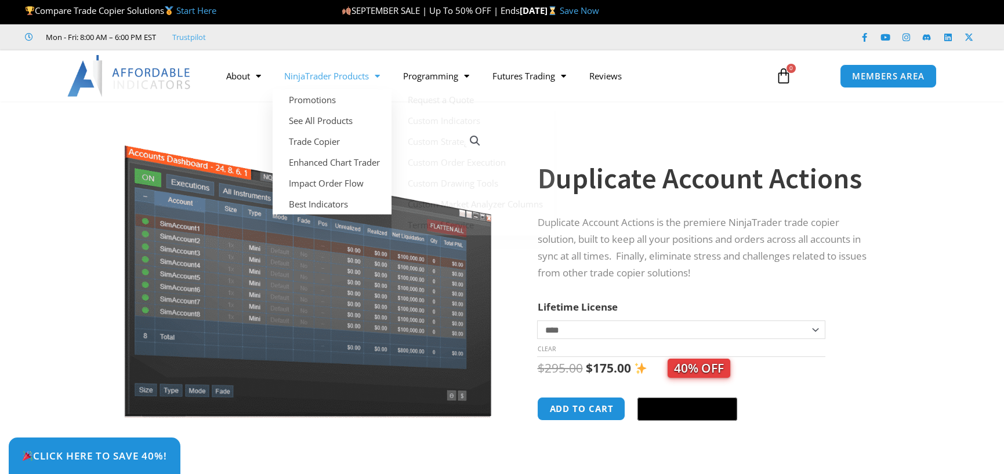
scroll to position [2, 0]
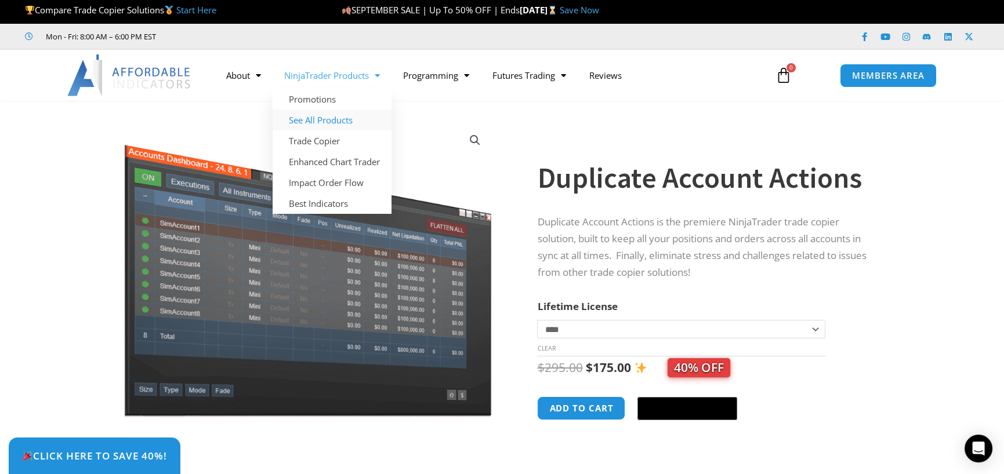
click at [306, 124] on link "See All Products" at bounding box center [332, 120] width 119 height 21
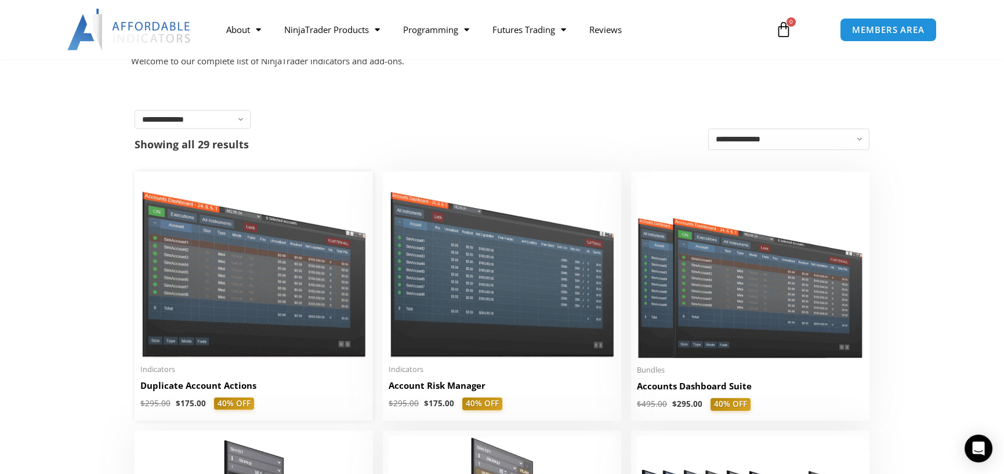
scroll to position [157, 0]
click at [787, 295] on img at bounding box center [750, 267] width 227 height 181
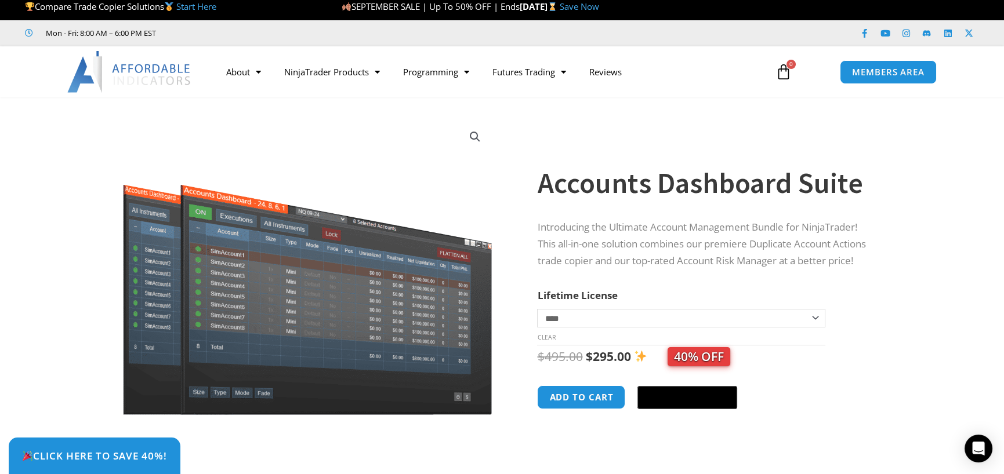
scroll to position [5, 0]
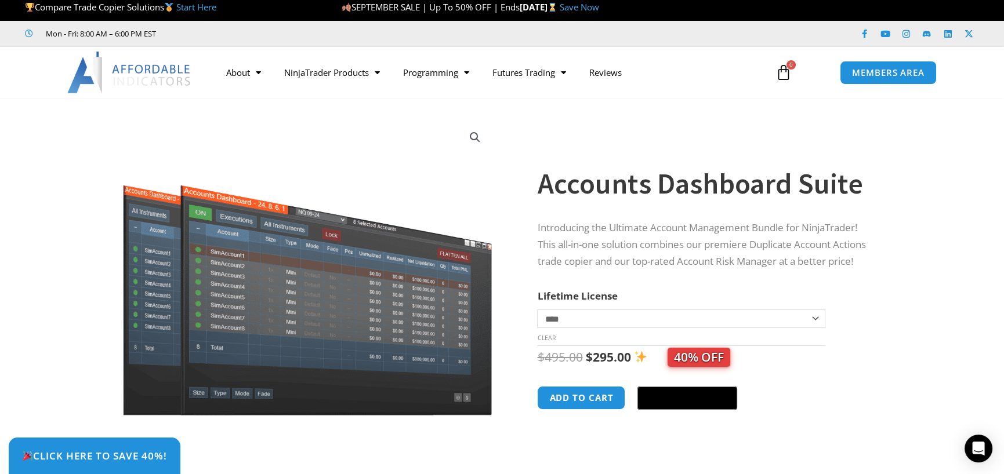
click at [894, 285] on div "**********" at bounding box center [721, 301] width 368 height 382
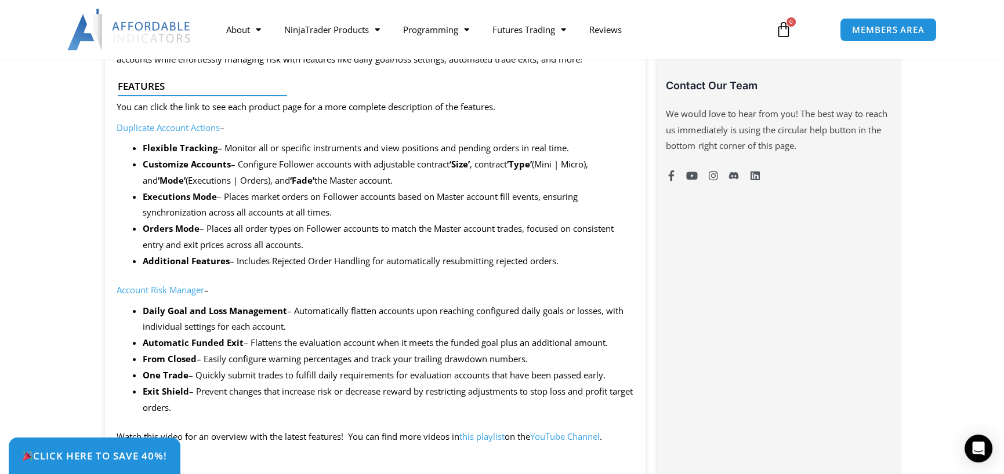
scroll to position [849, 0]
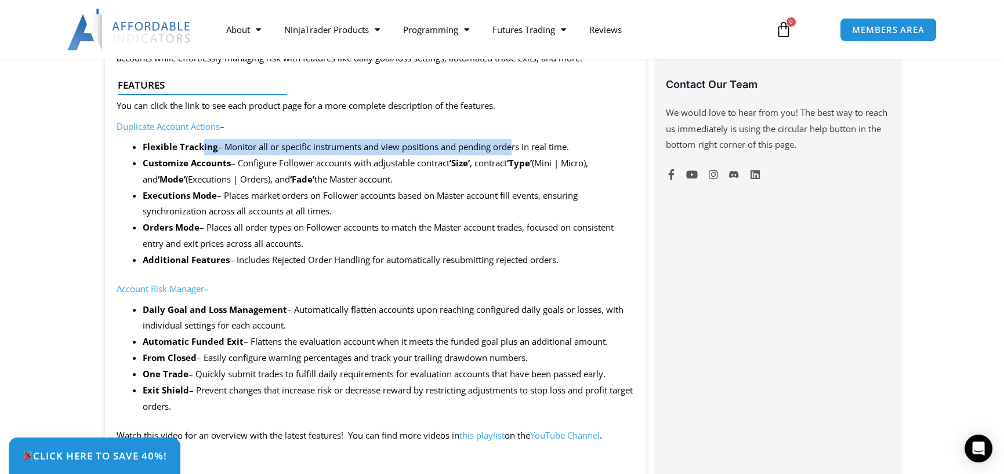
drag, startPoint x: 201, startPoint y: 150, endPoint x: 511, endPoint y: 150, distance: 310.2
click at [511, 150] on li "Flexible Tracking – Monitor all or specific instruments and view positions and …" at bounding box center [389, 147] width 492 height 16
click at [329, 192] on li "Executions Mode – Places market orders on Follower accounts based on Master acc…" at bounding box center [389, 204] width 492 height 32
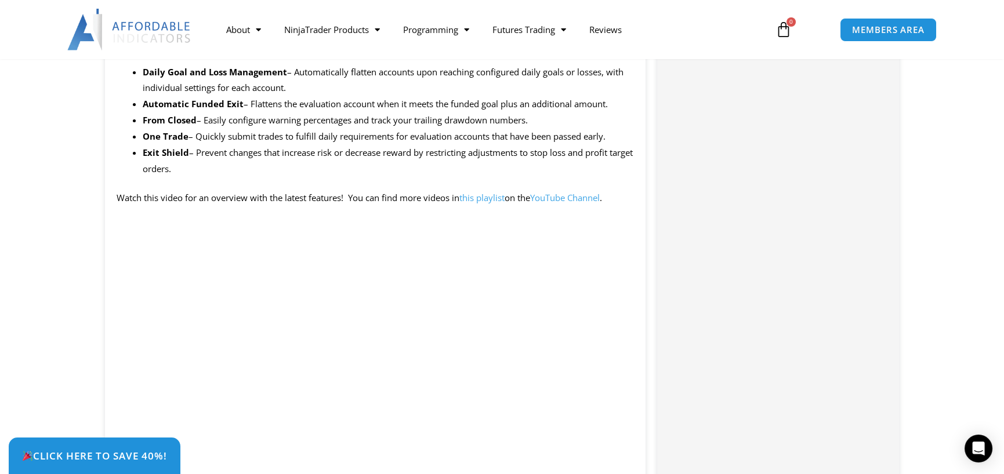
scroll to position [1088, 0]
drag, startPoint x: 191, startPoint y: 136, endPoint x: 597, endPoint y: 130, distance: 405.9
click at [602, 130] on li "One Trade – Quickly submit trades to fulfill daily requirements for evaluation …" at bounding box center [389, 136] width 492 height 16
click at [315, 157] on li "Exit Shield – Prevent changes that increase risk or decrease reward by restrict…" at bounding box center [389, 160] width 492 height 32
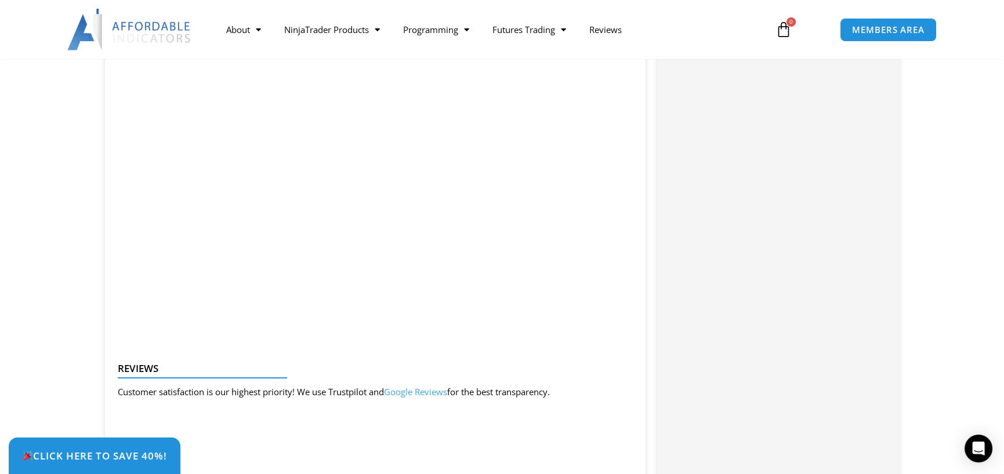
scroll to position [1270, 0]
click at [0, 278] on section "Description SAVE NOW – Click the tab in the bottom left corner to claim your di…" at bounding box center [502, 273] width 1004 height 2093
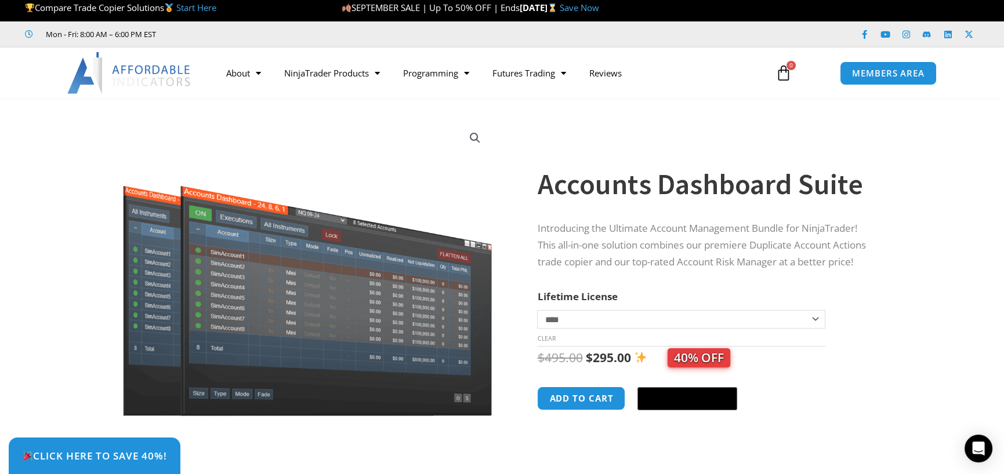
scroll to position [5, 0]
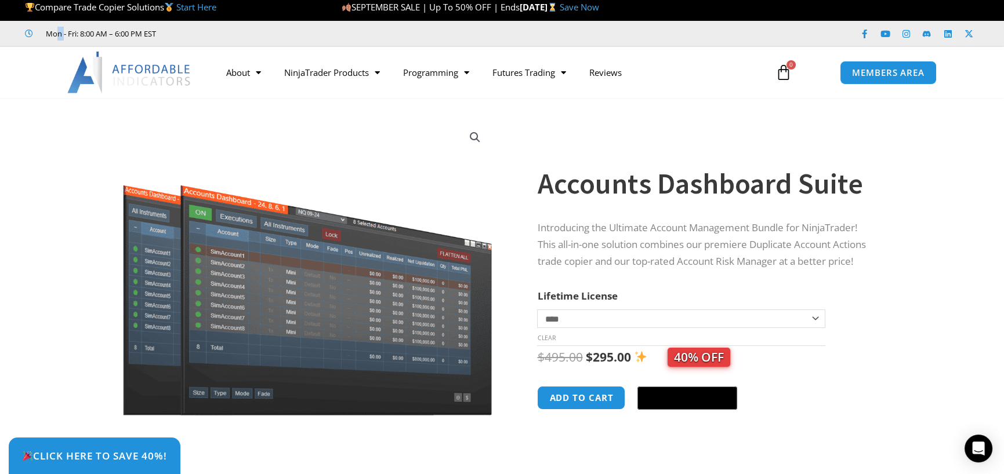
drag, startPoint x: 64, startPoint y: 31, endPoint x: 57, endPoint y: 31, distance: 7.0
click at [57, 31] on span "Mon - Fri: 8:00 AM – 6:00 PM EST" at bounding box center [99, 34] width 113 height 14
click at [26, 36] on icon at bounding box center [30, 34] width 10 height 8
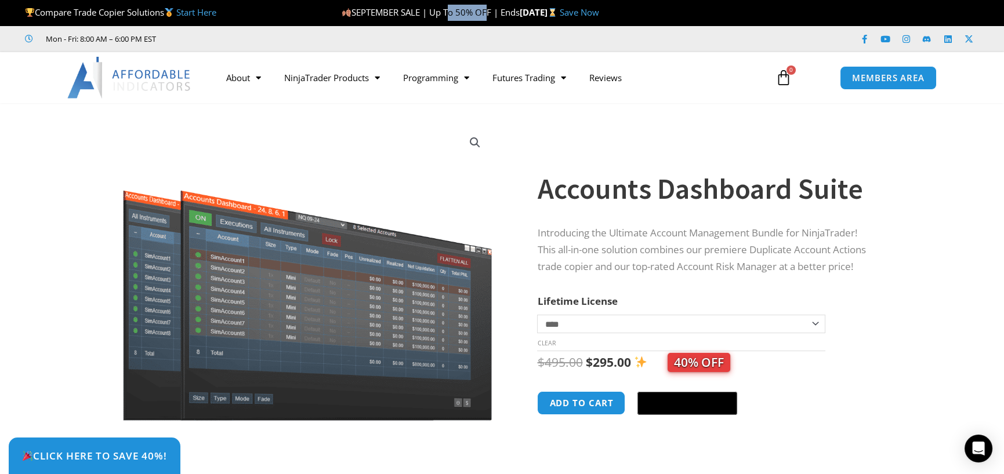
drag, startPoint x: 446, startPoint y: 5, endPoint x: 576, endPoint y: 15, distance: 130.3
click at [576, 15] on p "SEPTEMBER SALE | Up To 50% OFF | Ends Sunday, September 28 Save Now" at bounding box center [635, 13] width 586 height 16
click at [573, 43] on ul "Mon - Fri: 8:00 AM – 6:00 PM EST" at bounding box center [347, 39] width 660 height 14
click at [365, 10] on span "SEPTEMBER SALE | Up To 50% OFF | Ends" at bounding box center [431, 12] width 178 height 12
click at [599, 10] on link "Save Now" at bounding box center [579, 12] width 39 height 12
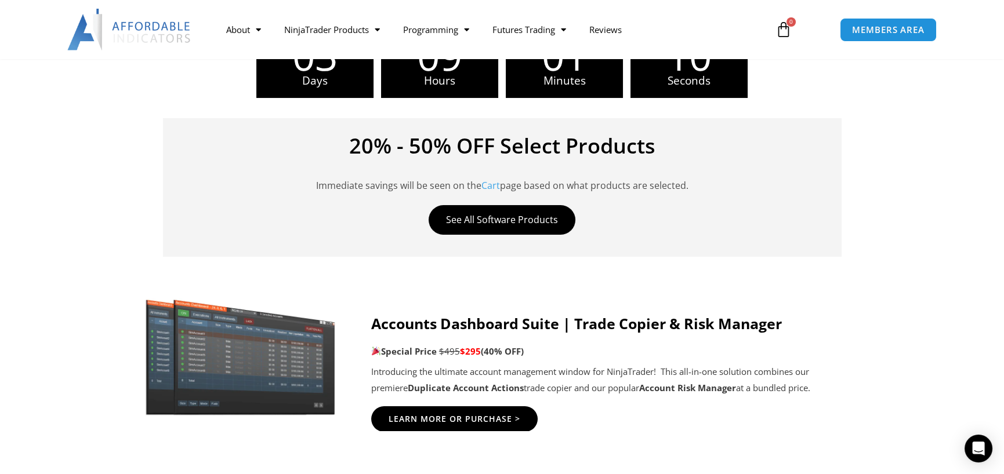
scroll to position [417, 0]
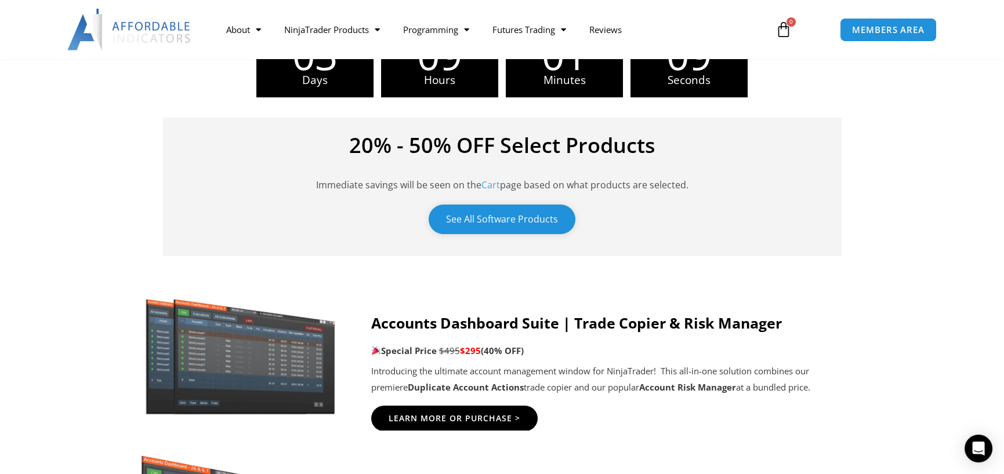
click at [517, 221] on link "See All Software Products" at bounding box center [501, 220] width 147 height 30
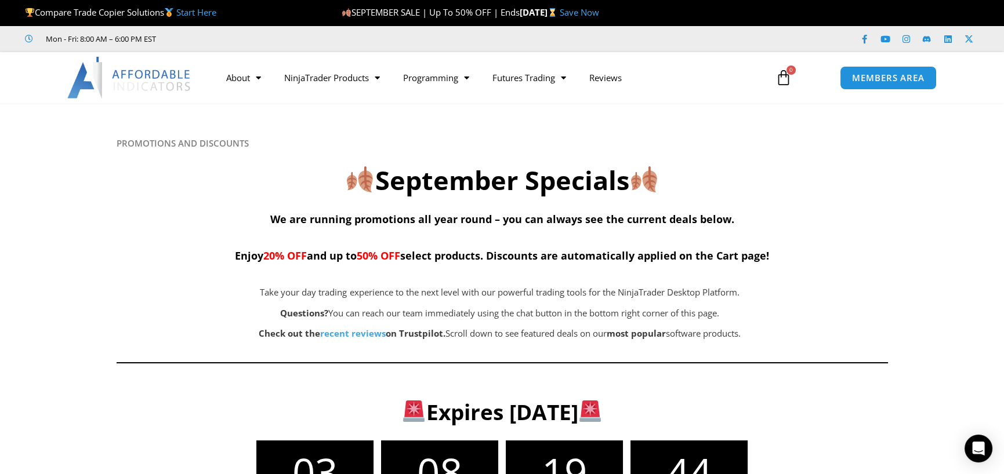
scroll to position [208, 0]
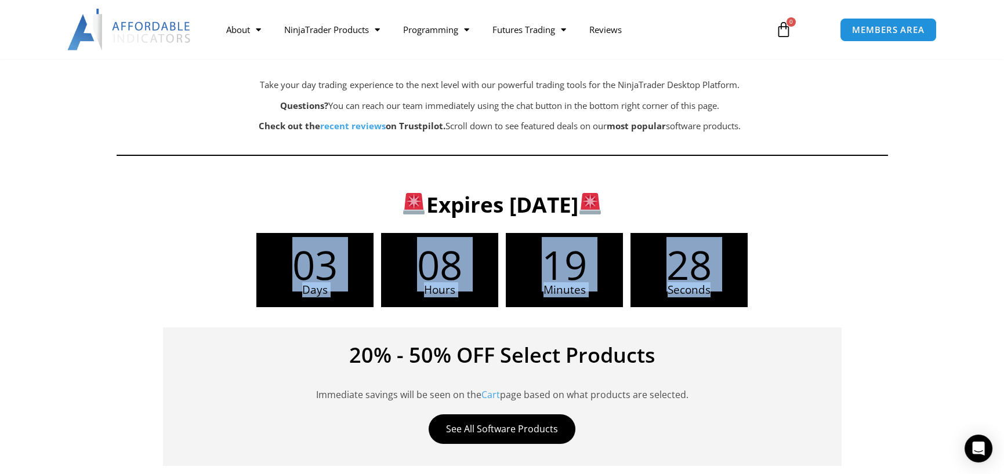
drag, startPoint x: 294, startPoint y: 259, endPoint x: 709, endPoint y: 285, distance: 415.4
click at [709, 285] on div "03 Days 08 Hours 19 Minutes 28 Seconds" at bounding box center [502, 270] width 492 height 74
click at [182, 266] on div "03 Days 08 Hours 19 Minutes 27 Seconds" at bounding box center [501, 270] width 733 height 74
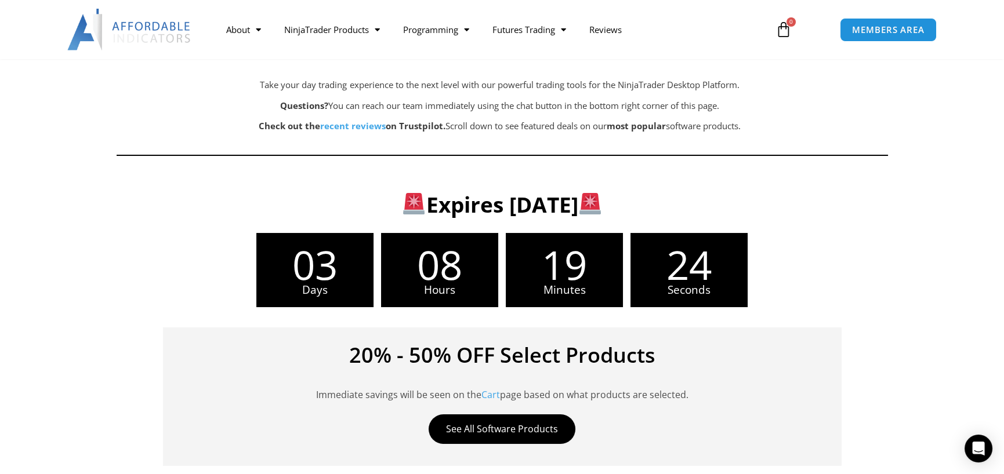
drag, startPoint x: 329, startPoint y: 195, endPoint x: 640, endPoint y: 223, distance: 311.5
click at [640, 223] on div "Expires Sunday, September 28 03 Days 08 Hours 19 Minutes 24 Seconds 20% - 50% O…" at bounding box center [501, 324] width 745 height 296
drag, startPoint x: 666, startPoint y: 209, endPoint x: 0, endPoint y: 228, distance: 666.5
click at [0, 228] on section "Expires Sunday, September 28 03 Days 08 Hours 19 Minutes 23 Seconds 20% - 50% O…" at bounding box center [502, 324] width 1004 height 296
drag, startPoint x: 325, startPoint y: 199, endPoint x: 332, endPoint y: 202, distance: 7.3
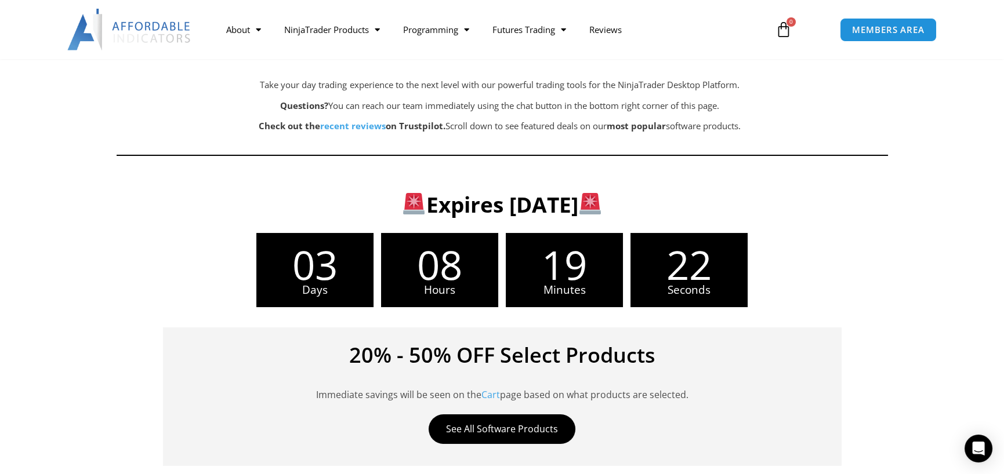
click at [403, 202] on img at bounding box center [413, 203] width 21 height 21
click at [552, 176] on div "Expires Sunday, September 28 03 Days 08 Hours 19 Minutes 20 Seconds 20% - 50% O…" at bounding box center [501, 324] width 745 height 296
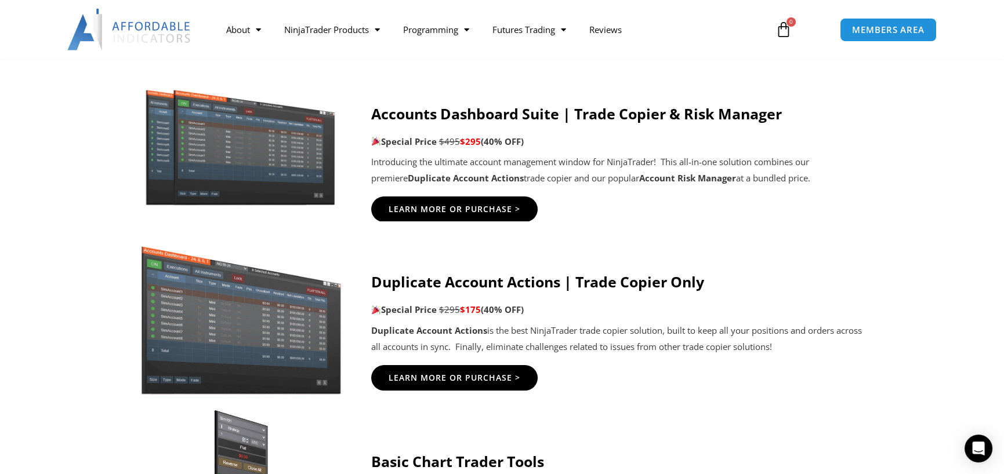
scroll to position [626, 0]
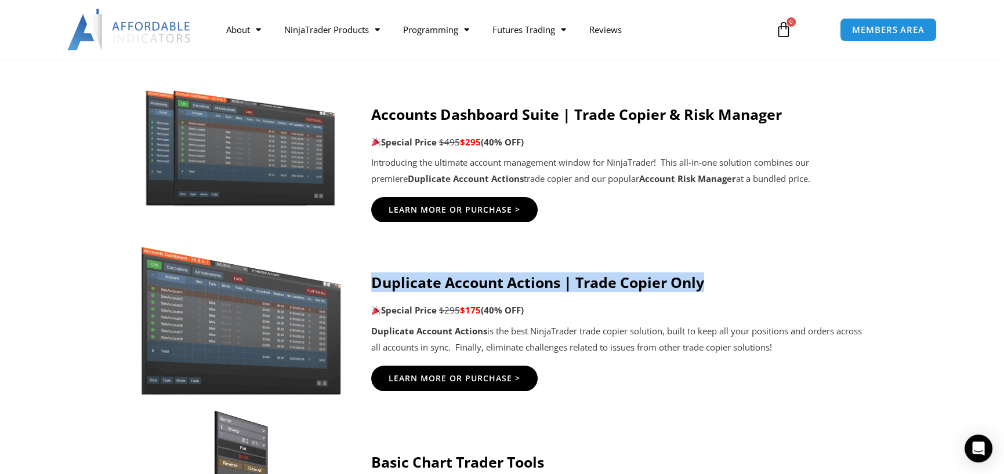
drag, startPoint x: 372, startPoint y: 273, endPoint x: 768, endPoint y: 262, distance: 396.8
click at [768, 262] on div "Duplicate Account Actions | Trade Copier Only Special Price $295 $175 (40% OFF)…" at bounding box center [617, 332] width 493 height 150
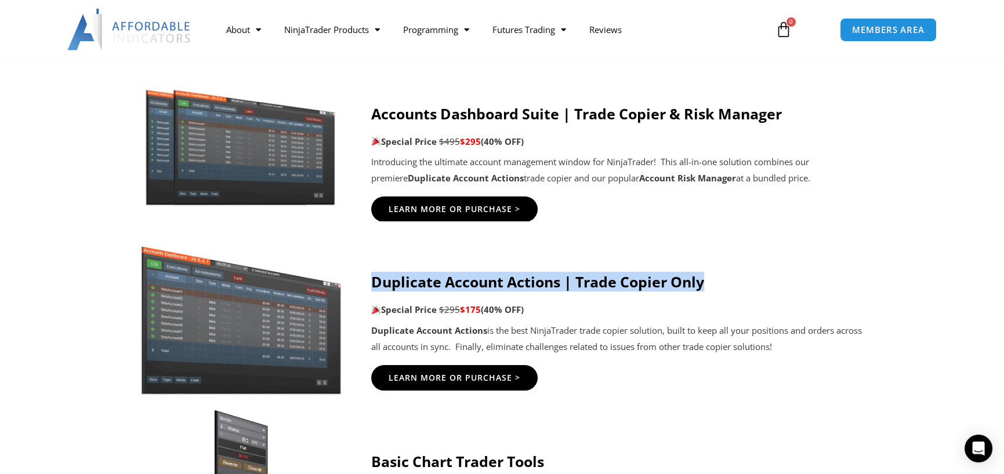
copy h4 "Duplicate Account Actions | Trade Copier Only"
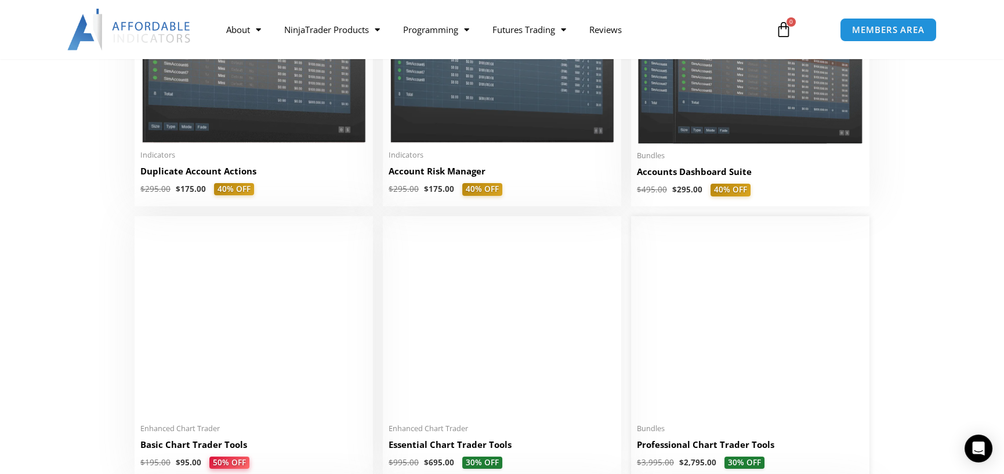
scroll to position [501, 0]
